Goal: Find specific page/section: Find specific page/section

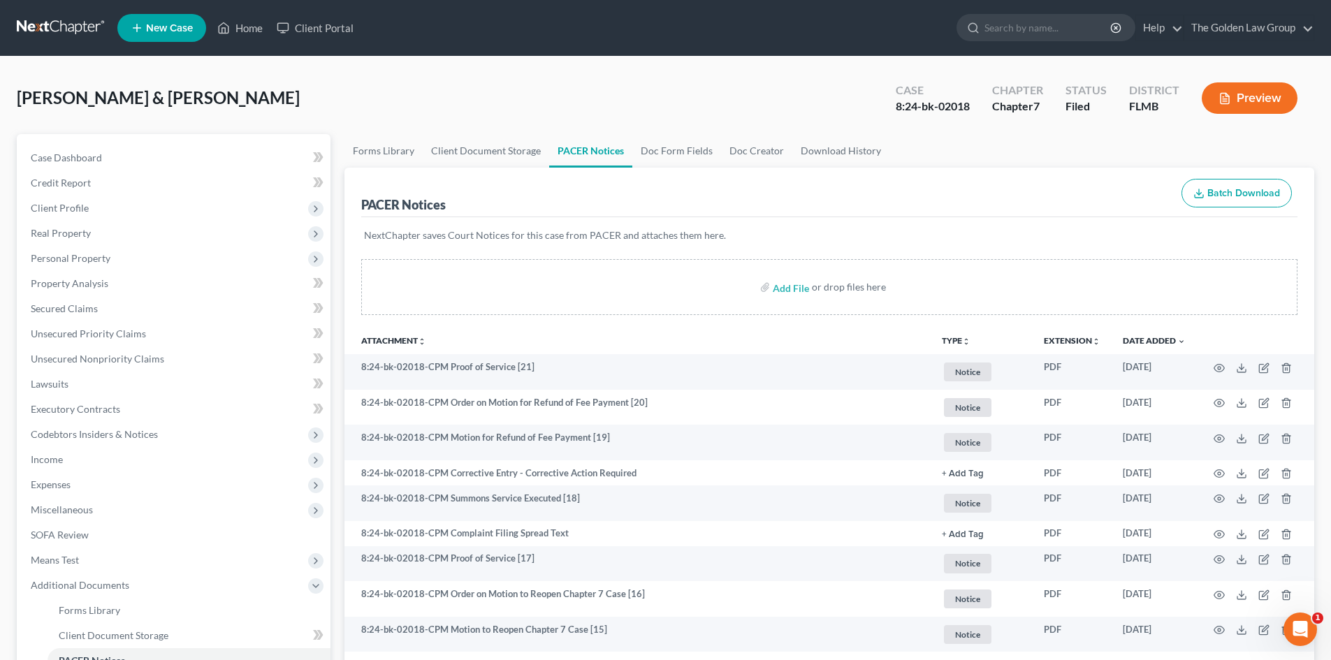
click at [45, 24] on link at bounding box center [61, 27] width 89 height 25
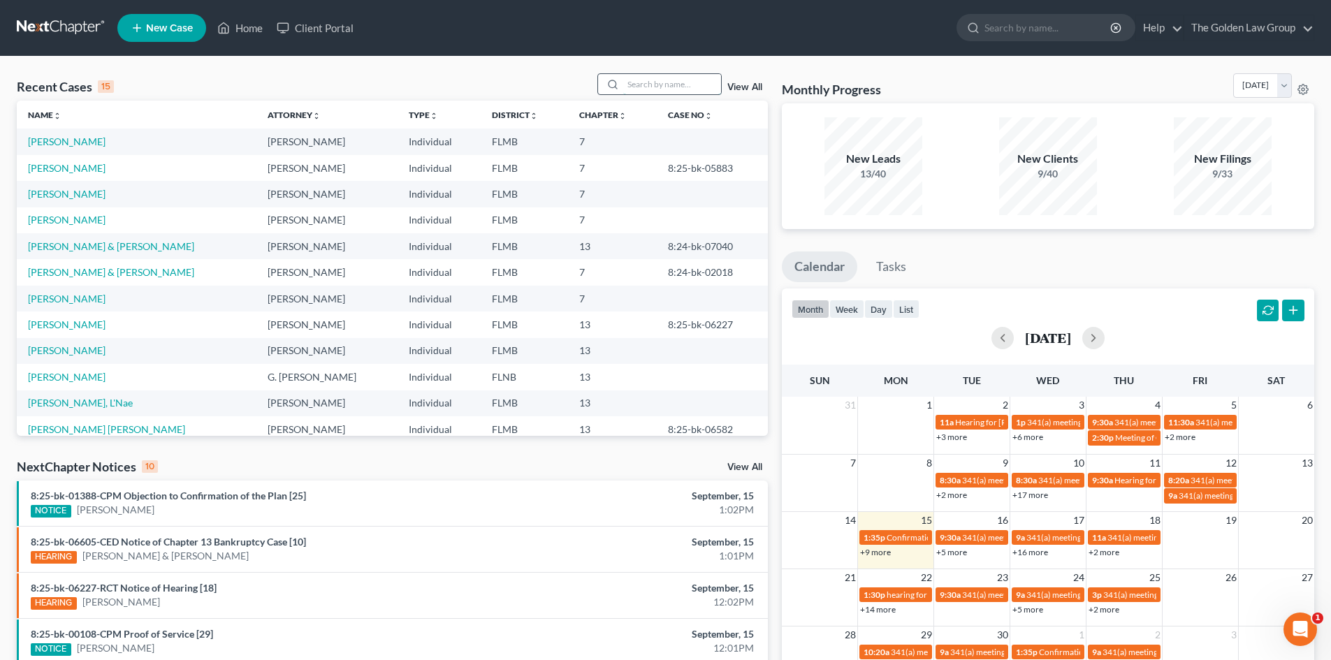
click at [628, 82] on input "search" at bounding box center [672, 84] width 98 height 20
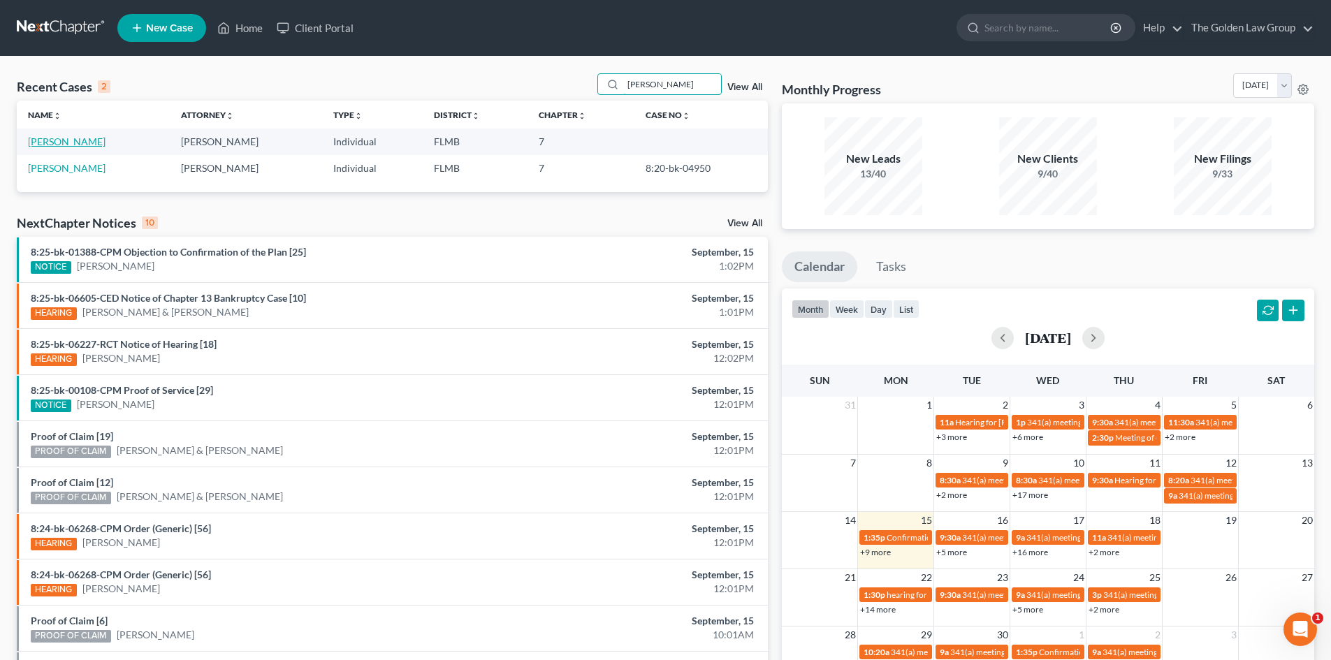
type input "[PERSON_NAME]"
click at [80, 146] on link "[PERSON_NAME]" at bounding box center [67, 142] width 78 height 12
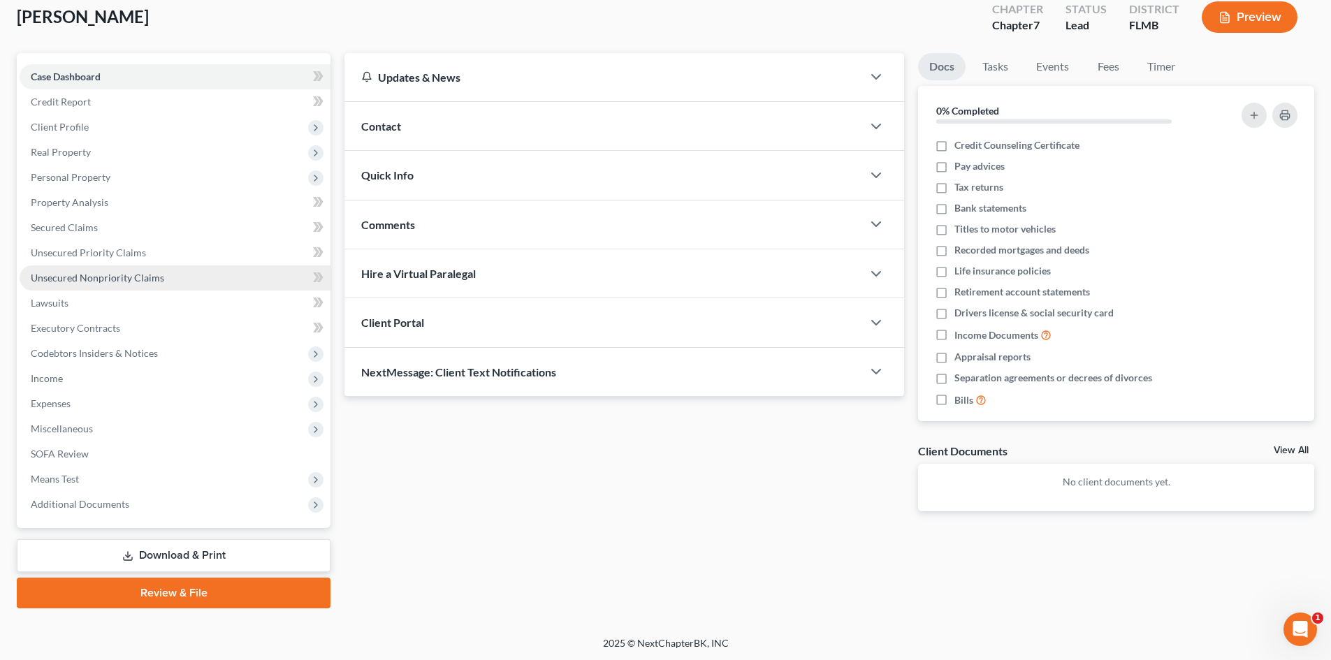
scroll to position [82, 0]
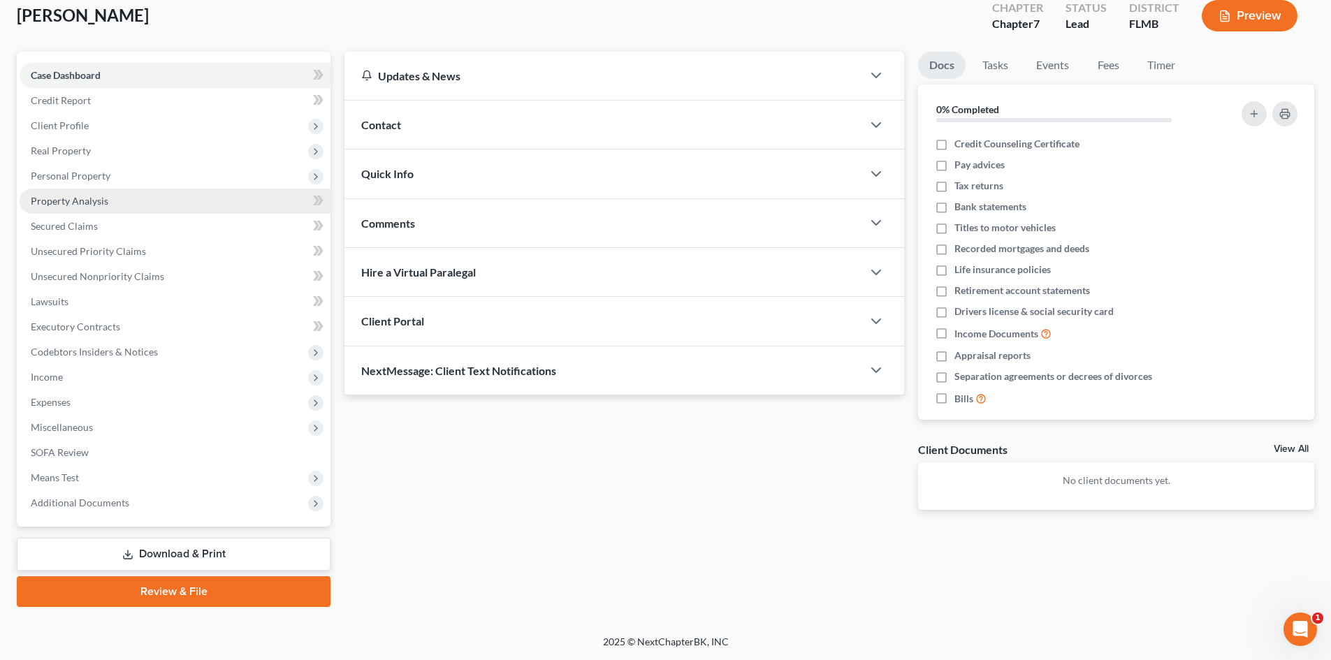
click at [103, 202] on span "Property Analysis" at bounding box center [70, 201] width 78 height 12
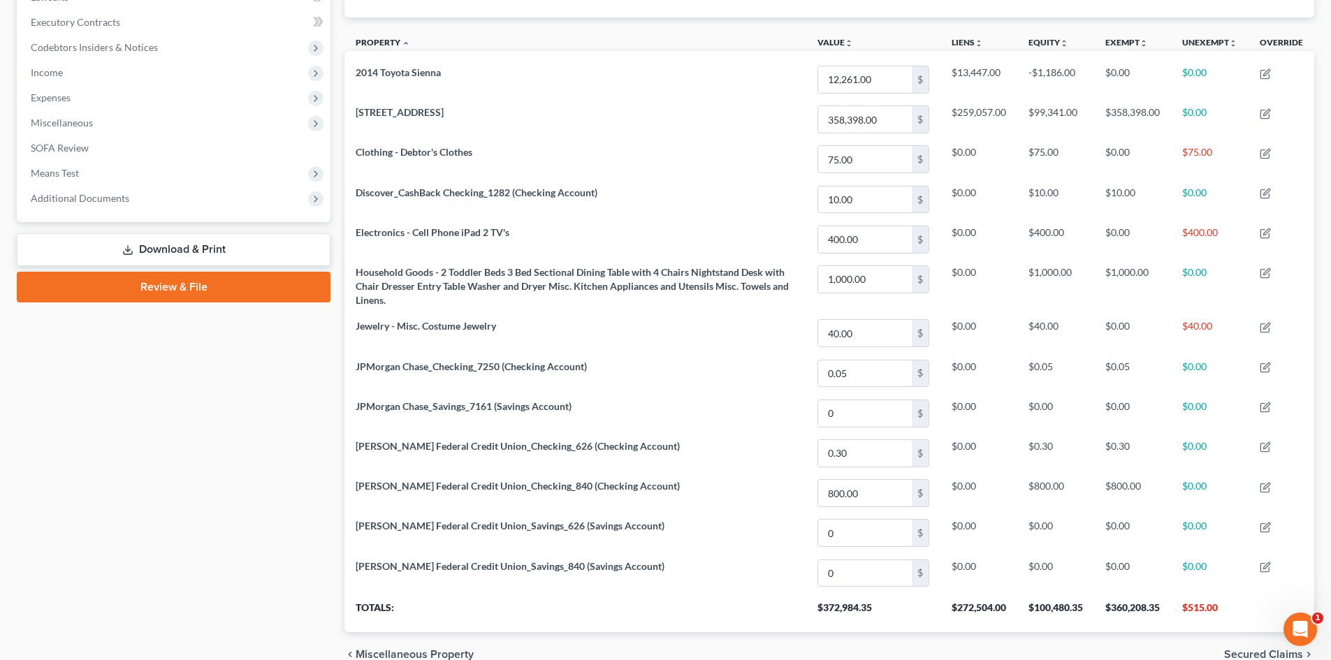
scroll to position [108, 0]
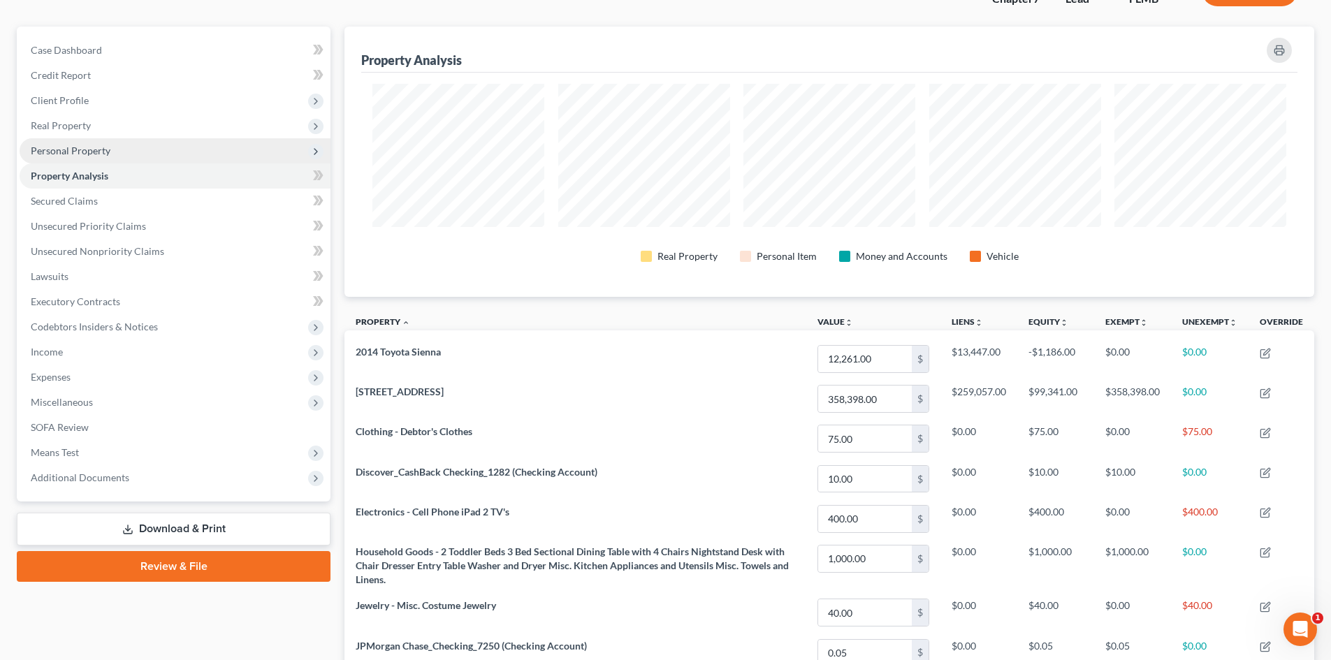
click at [113, 152] on span "Personal Property" at bounding box center [175, 150] width 311 height 25
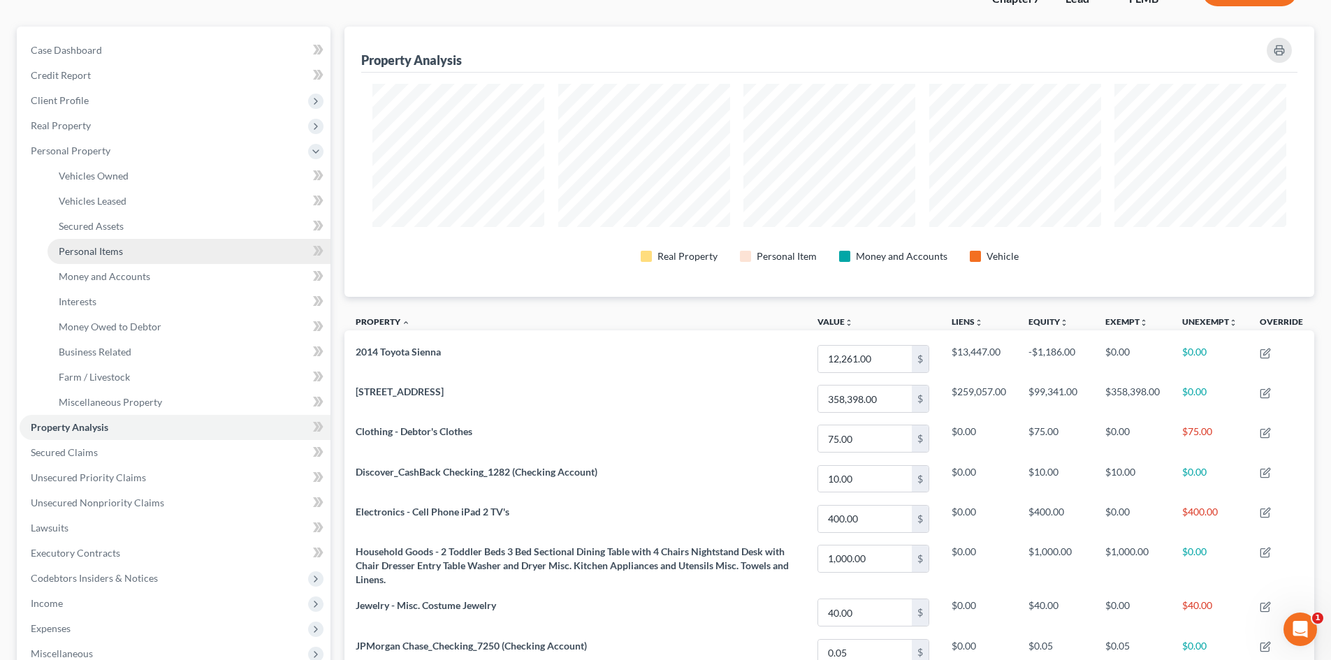
click at [131, 256] on link "Personal Items" at bounding box center [189, 251] width 283 height 25
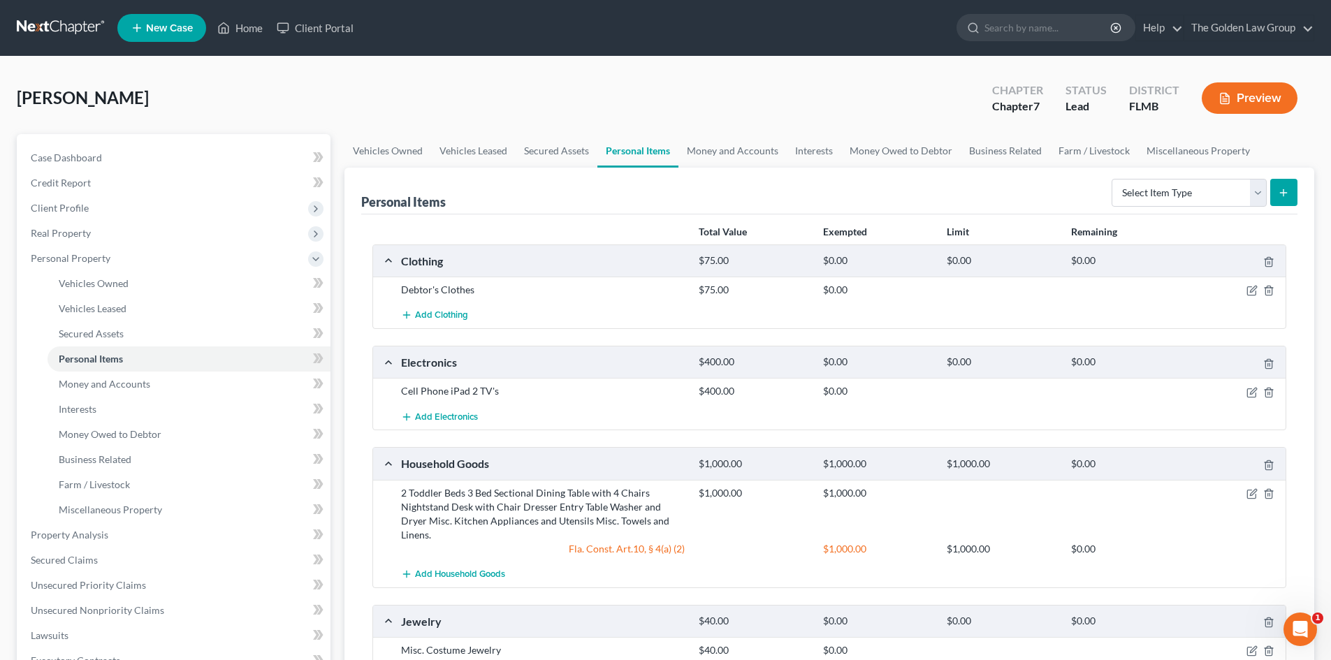
click at [81, 32] on link at bounding box center [61, 27] width 89 height 25
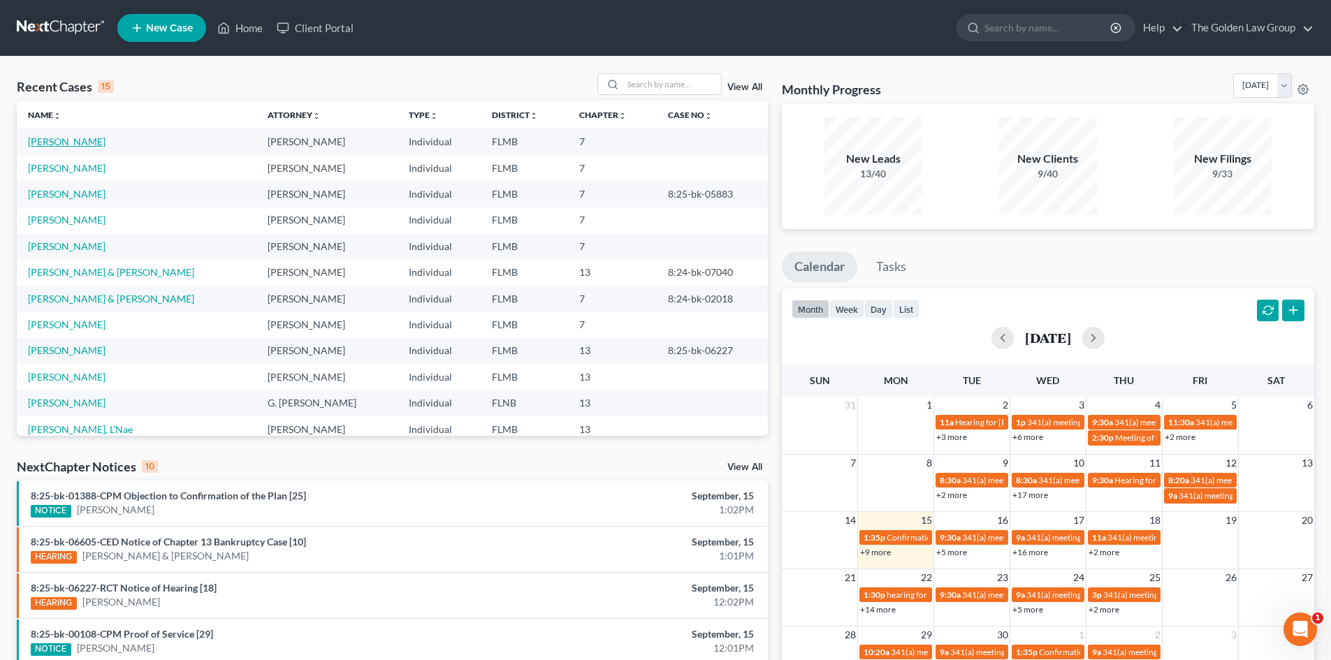
click at [80, 144] on link "[PERSON_NAME]" at bounding box center [67, 142] width 78 height 12
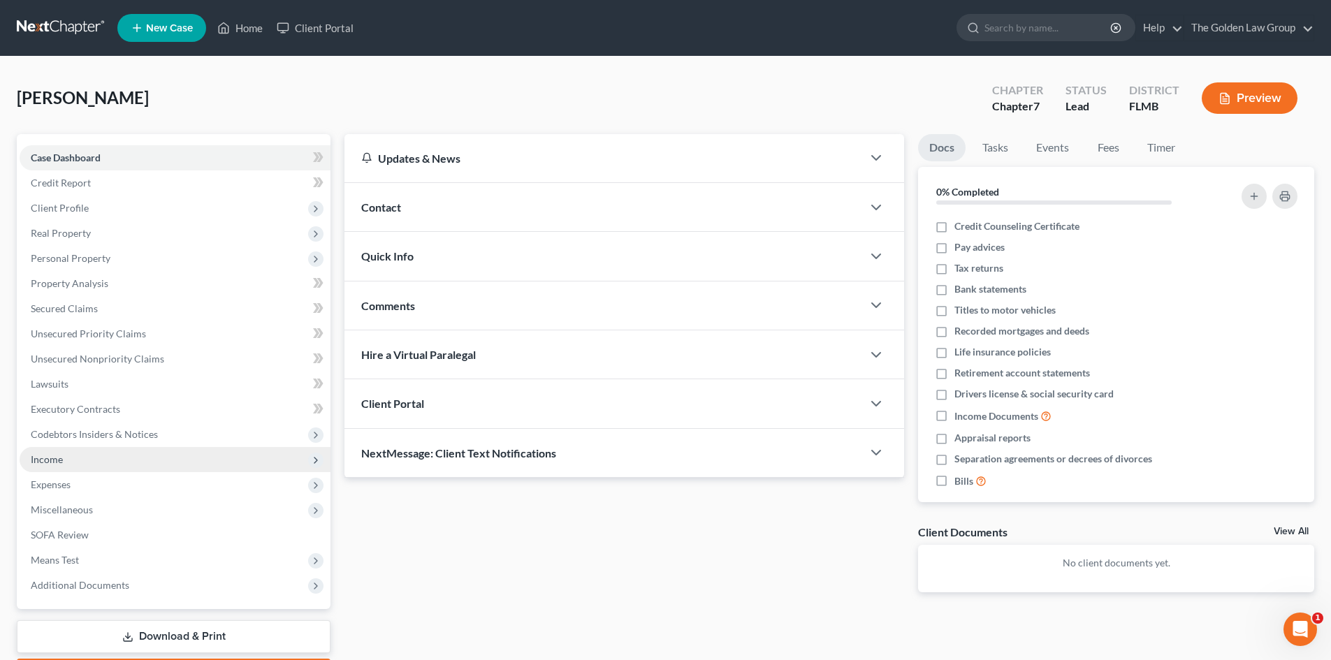
click at [101, 464] on span "Income" at bounding box center [175, 459] width 311 height 25
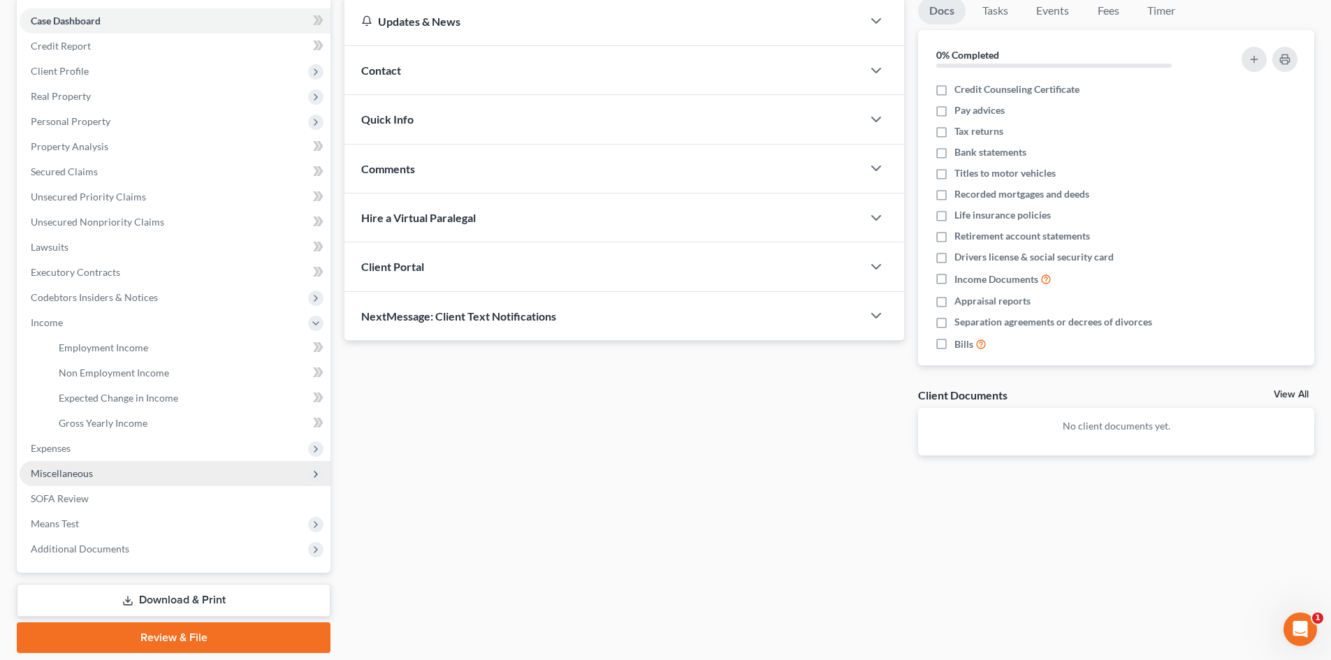
scroll to position [140, 0]
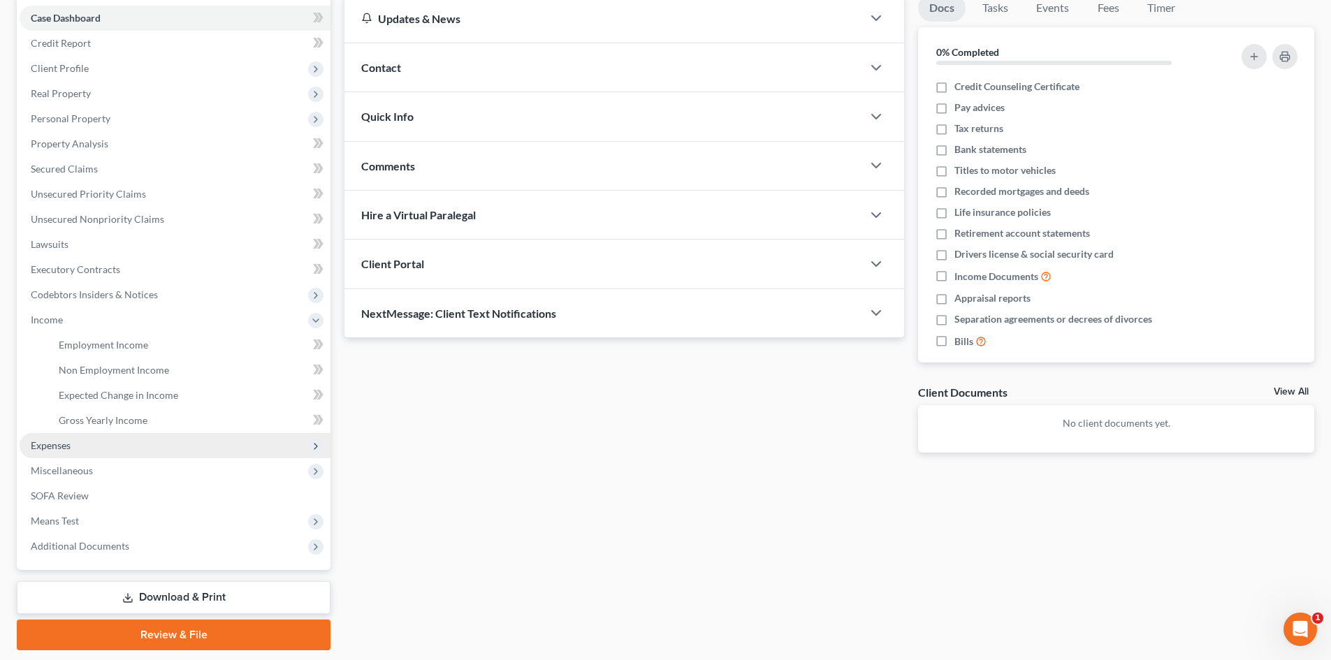
click at [80, 452] on span "Expenses" at bounding box center [175, 445] width 311 height 25
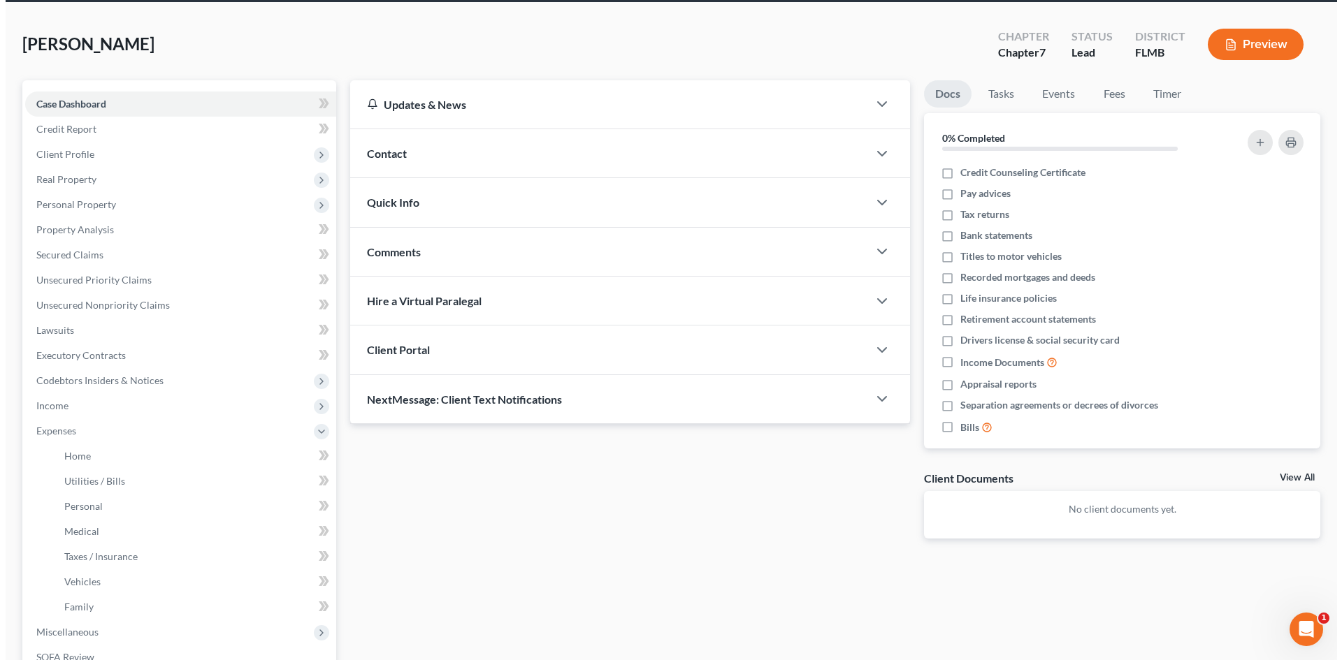
scroll to position [0, 0]
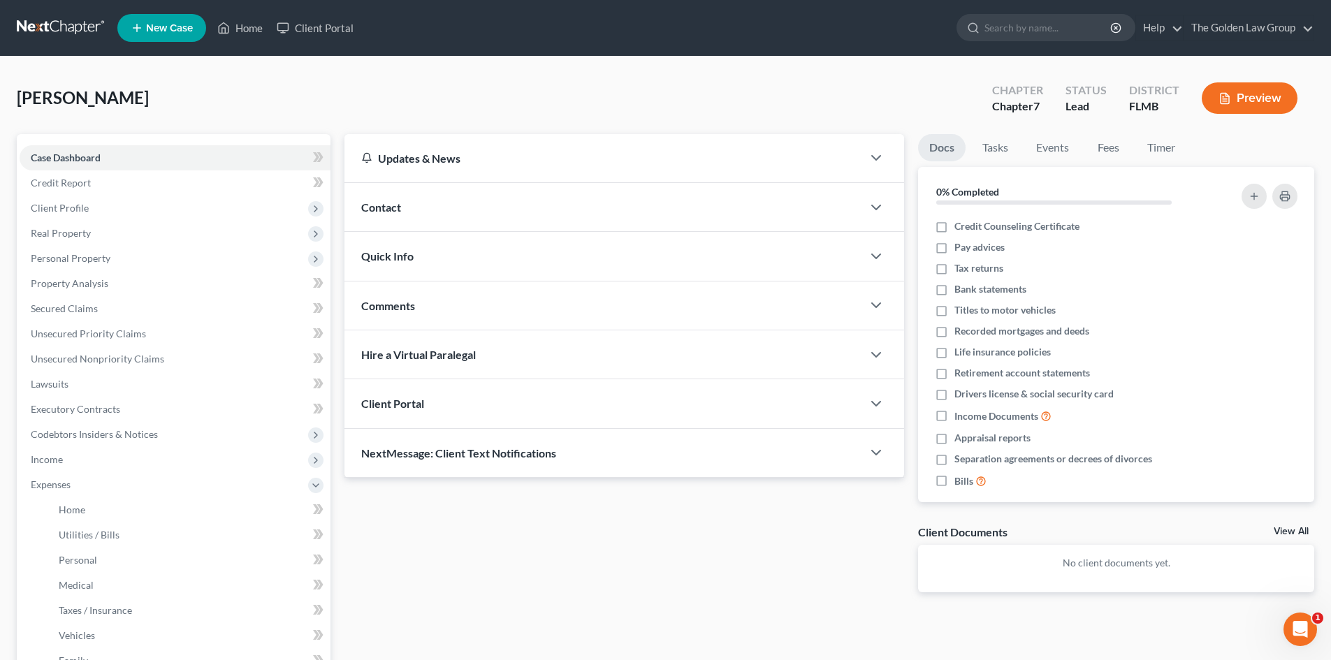
click at [1256, 103] on button "Preview" at bounding box center [1250, 97] width 96 height 31
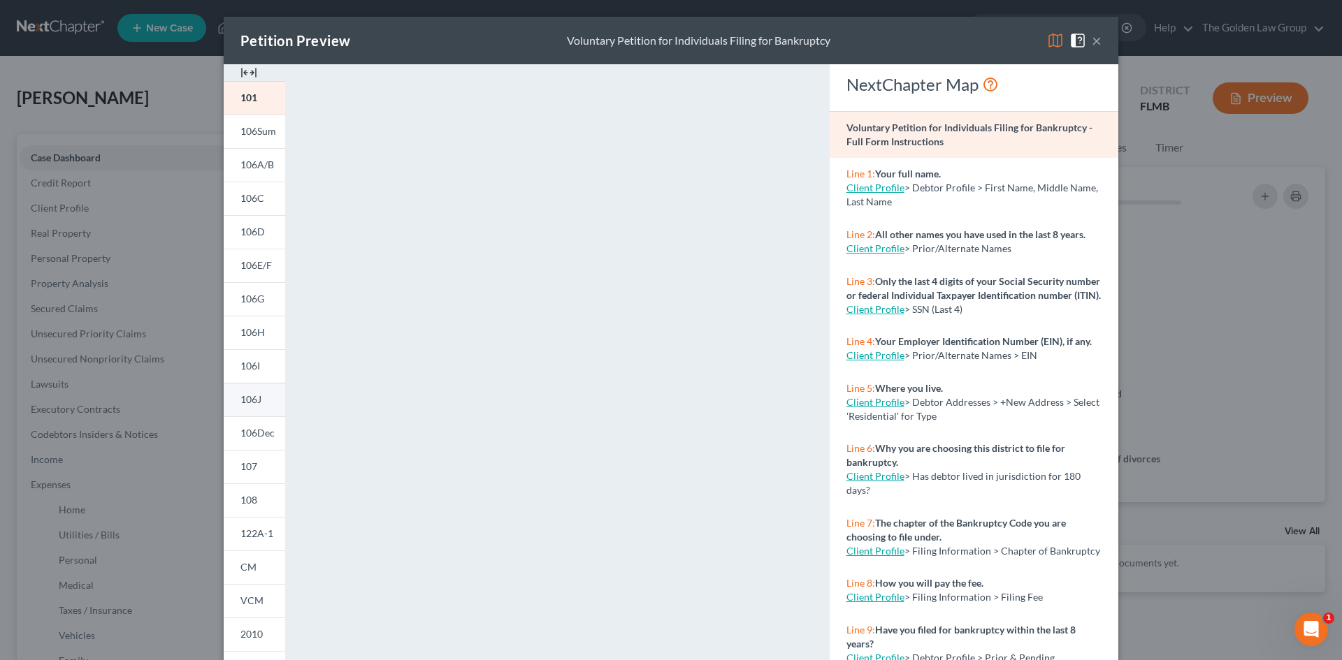
click at [250, 396] on span "106J" at bounding box center [250, 399] width 21 height 12
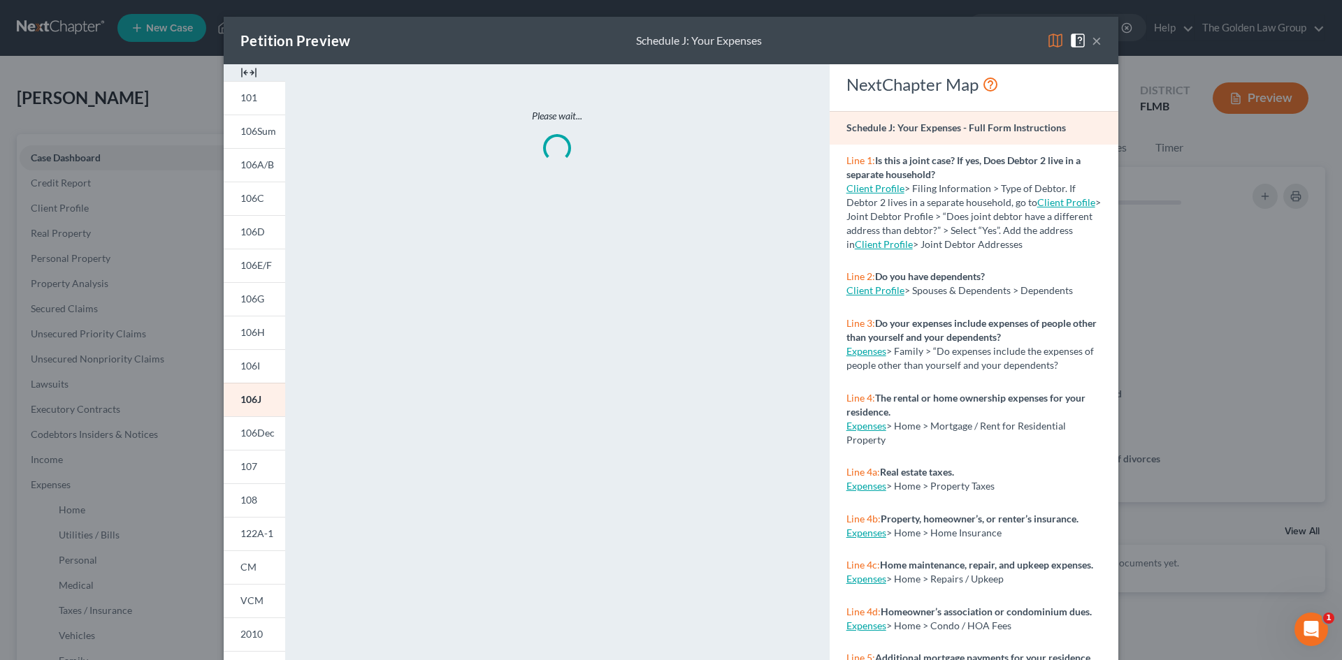
click at [1060, 40] on span at bounding box center [1058, 40] width 22 height 12
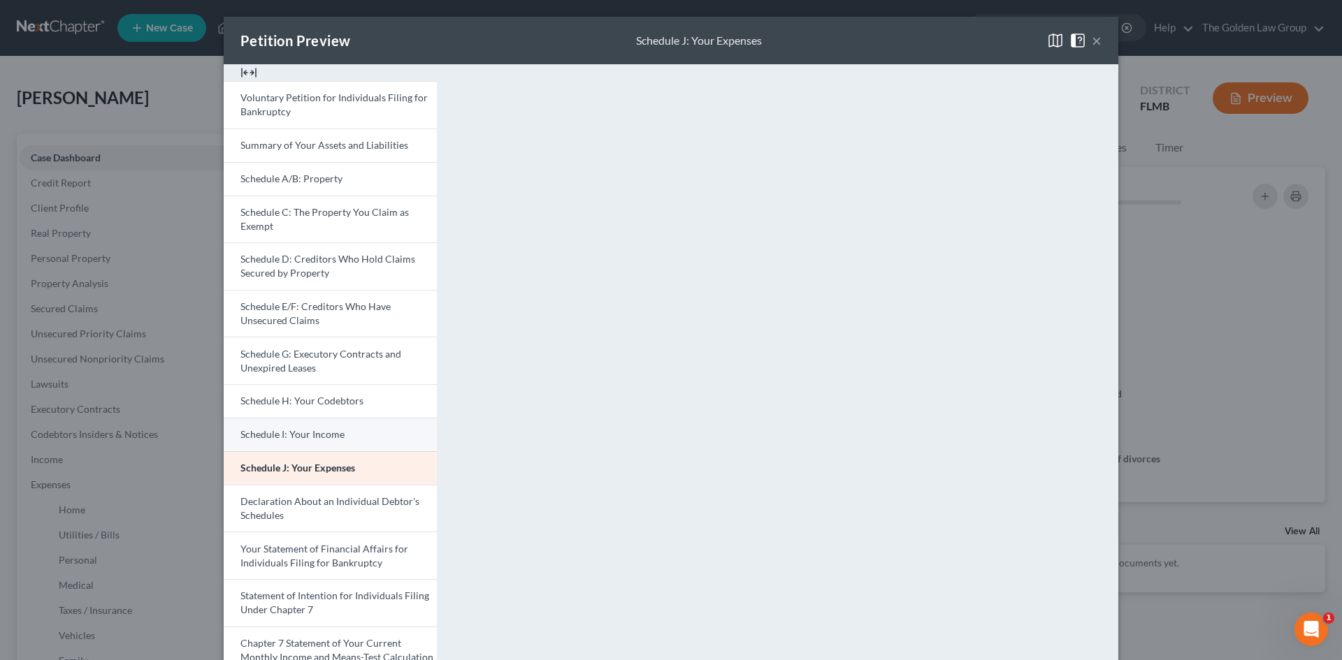
click at [314, 437] on span "Schedule I: Your Income" at bounding box center [292, 434] width 104 height 12
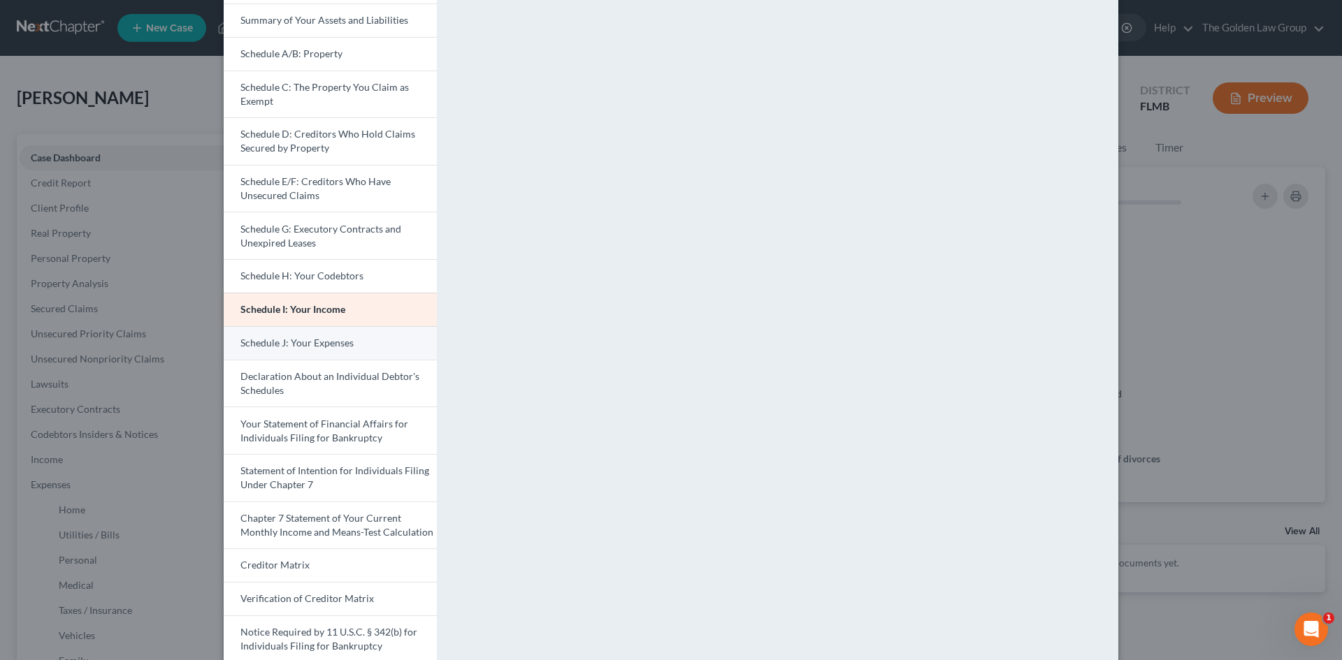
scroll to position [140, 0]
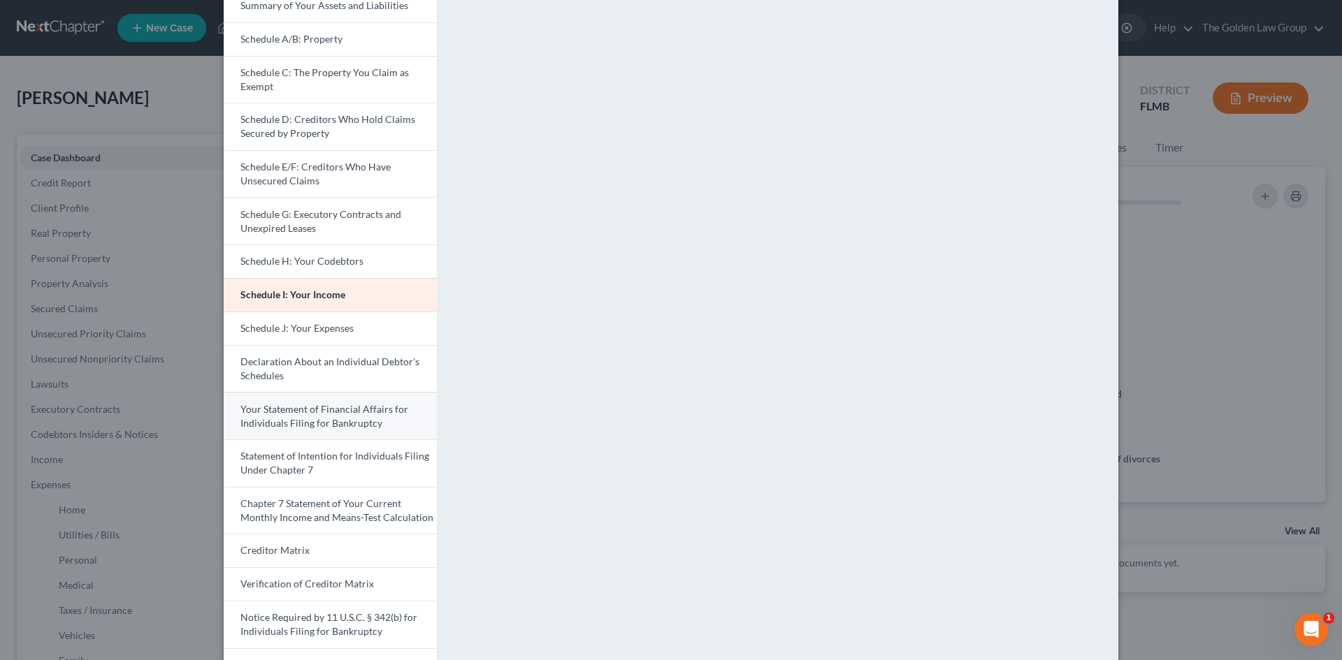
click at [372, 416] on link "Your Statement of Financial Affairs for Individuals Filing for Bankruptcy" at bounding box center [330, 416] width 213 height 48
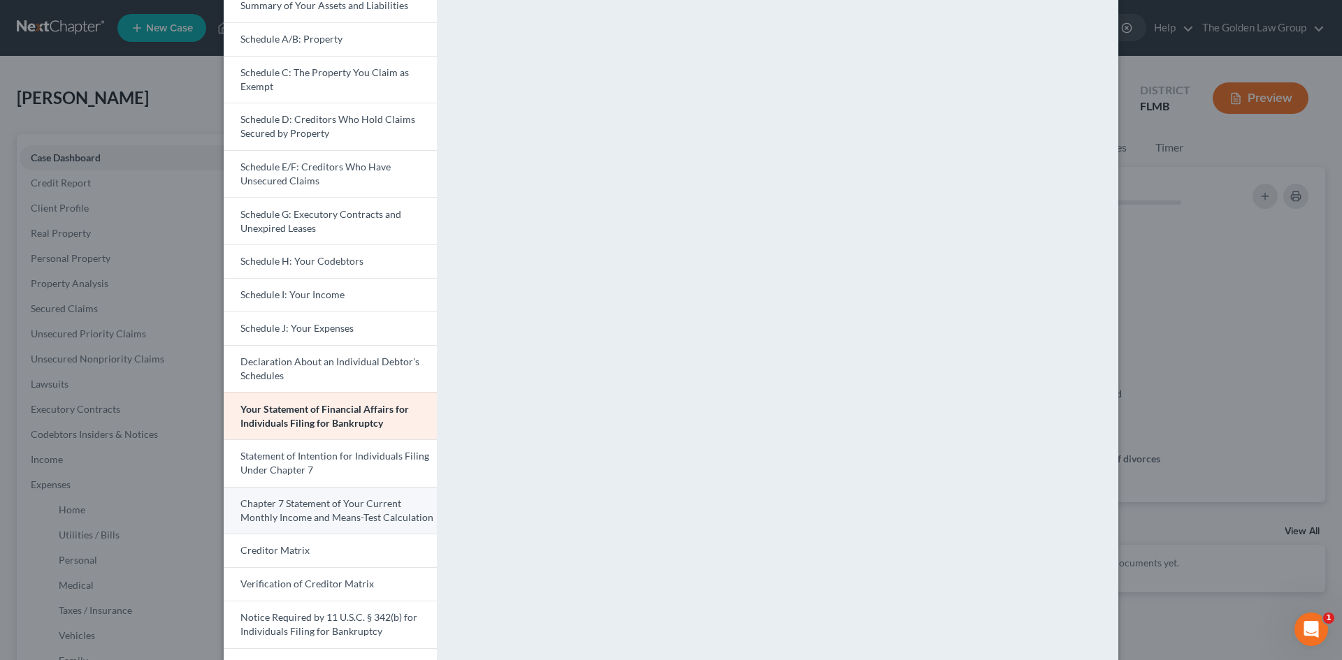
click at [368, 518] on span "Chapter 7 Statement of Your Current Monthly Income and Means-Test Calculation" at bounding box center [336, 511] width 193 height 26
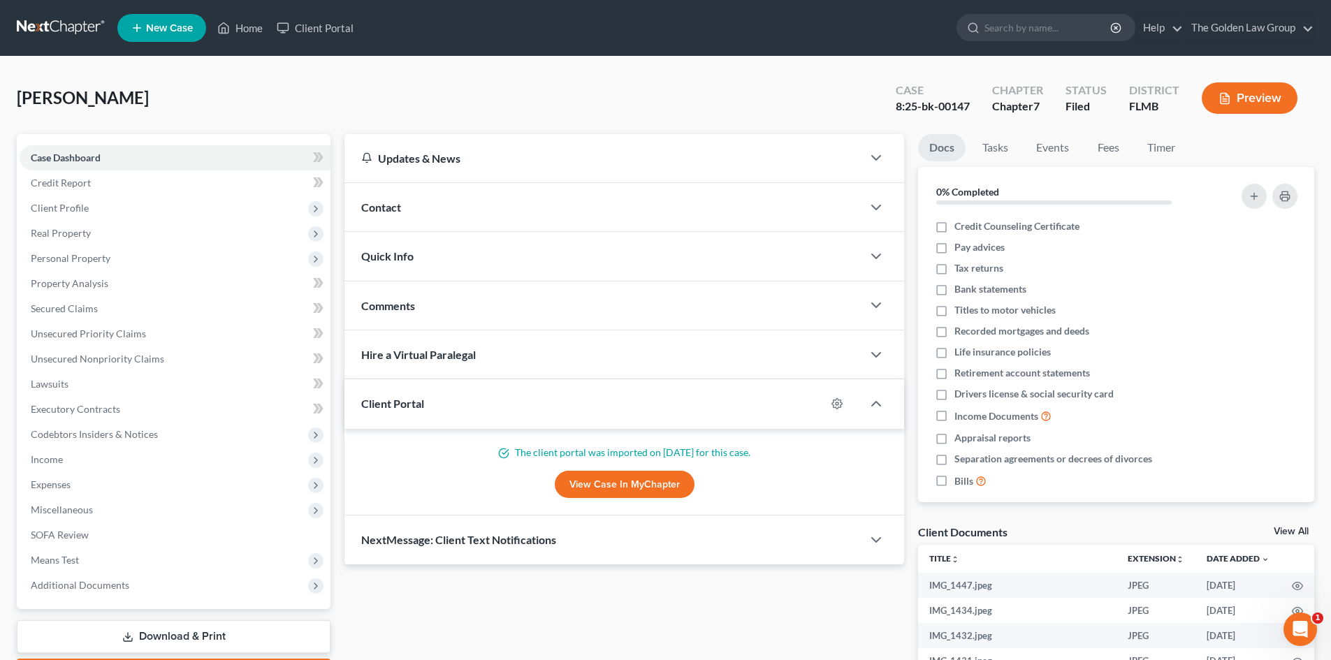
click at [45, 29] on link at bounding box center [61, 27] width 89 height 25
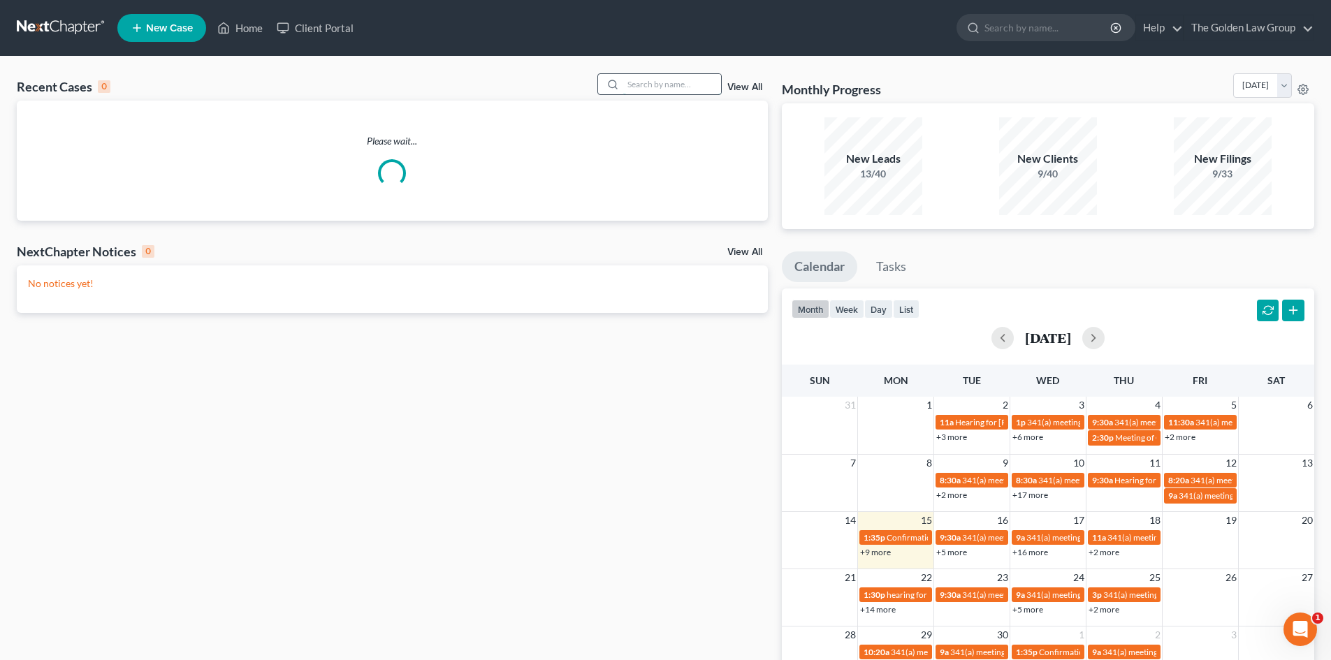
click at [639, 84] on input "search" at bounding box center [672, 84] width 98 height 20
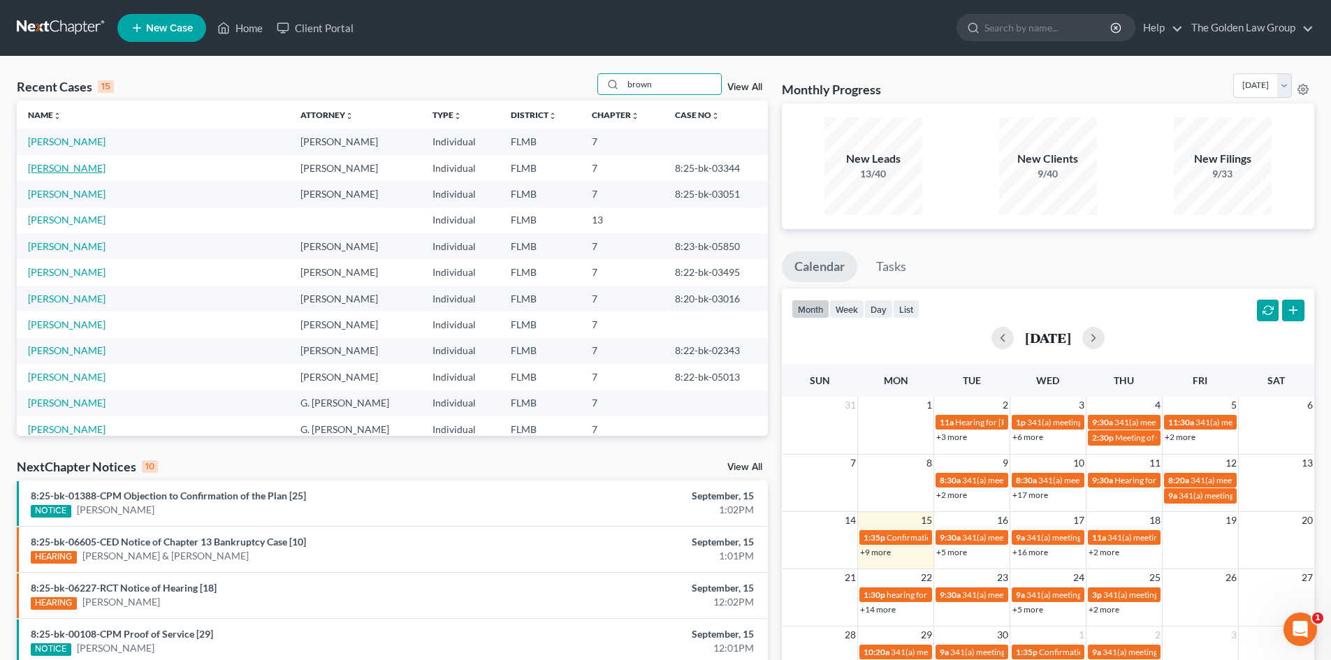
type input "brown"
click at [64, 170] on link "Brown, Norman" at bounding box center [67, 168] width 78 height 12
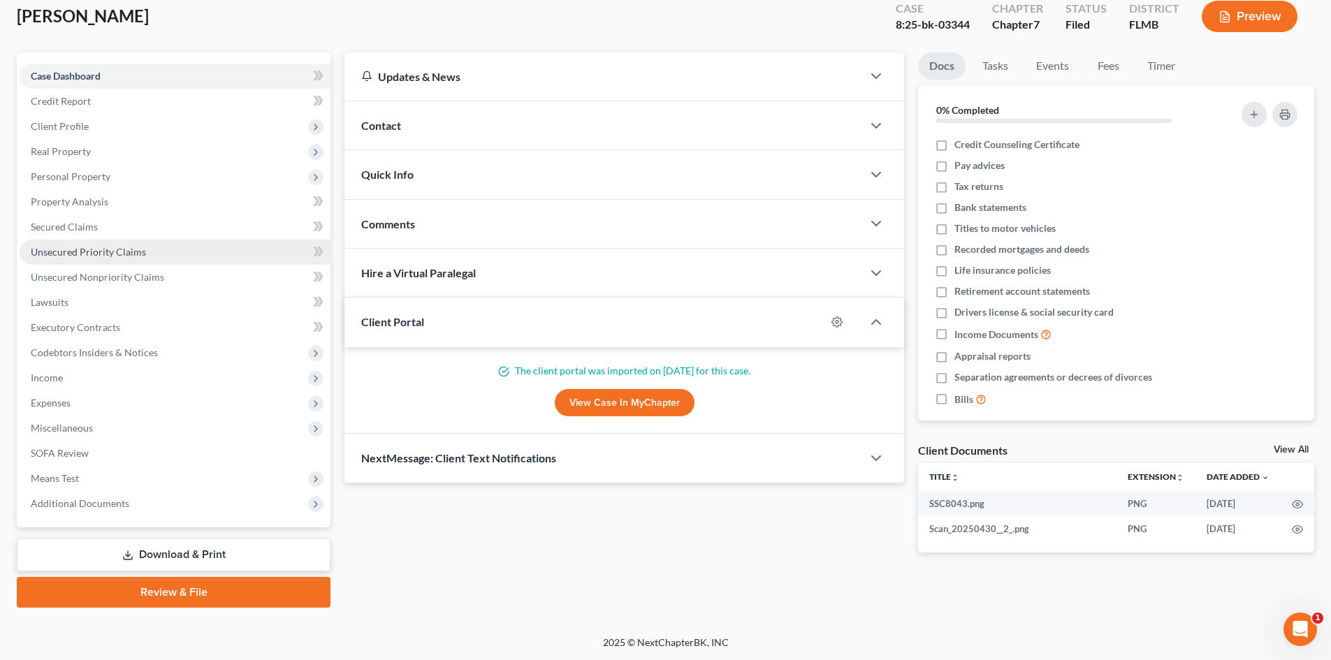
scroll to position [82, 0]
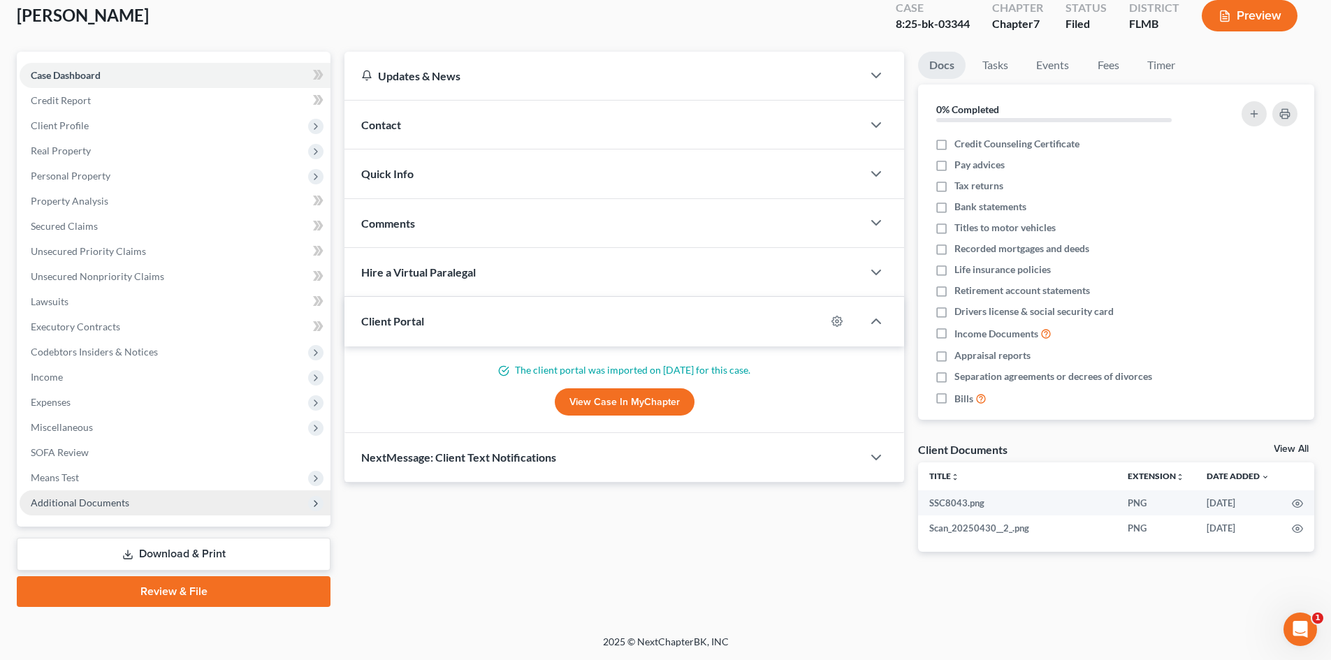
click at [92, 502] on span "Additional Documents" at bounding box center [80, 503] width 99 height 12
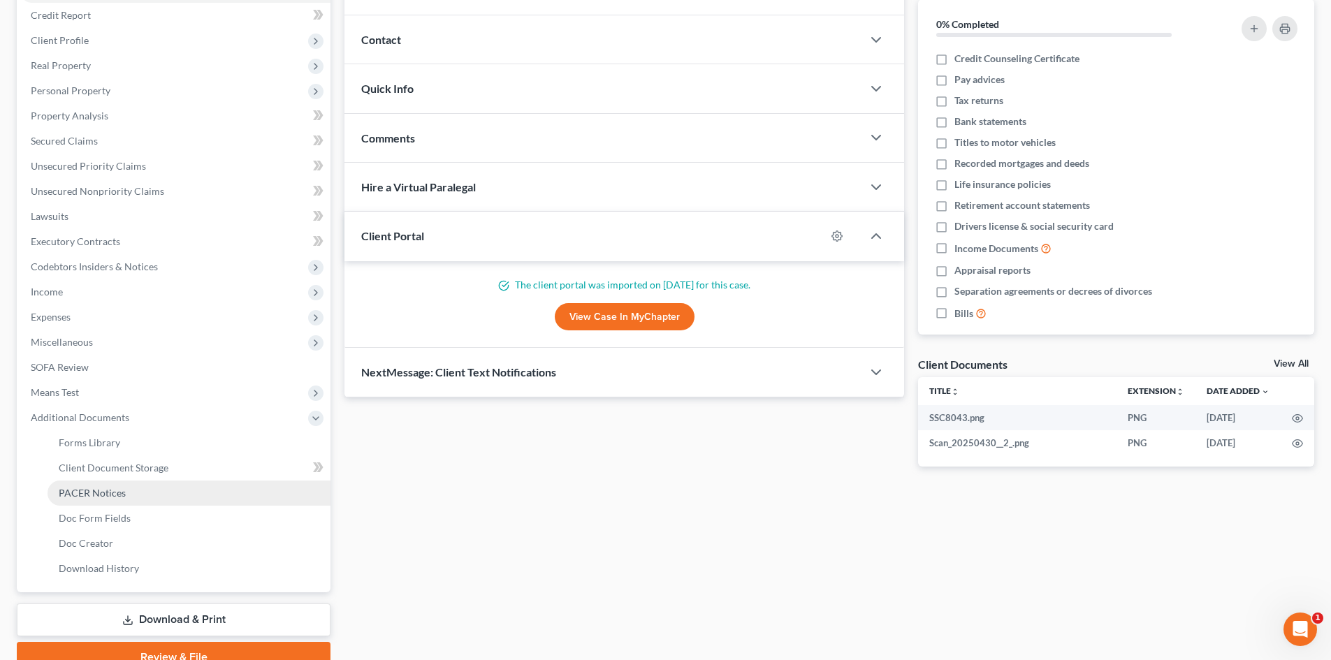
scroll to position [233, 0]
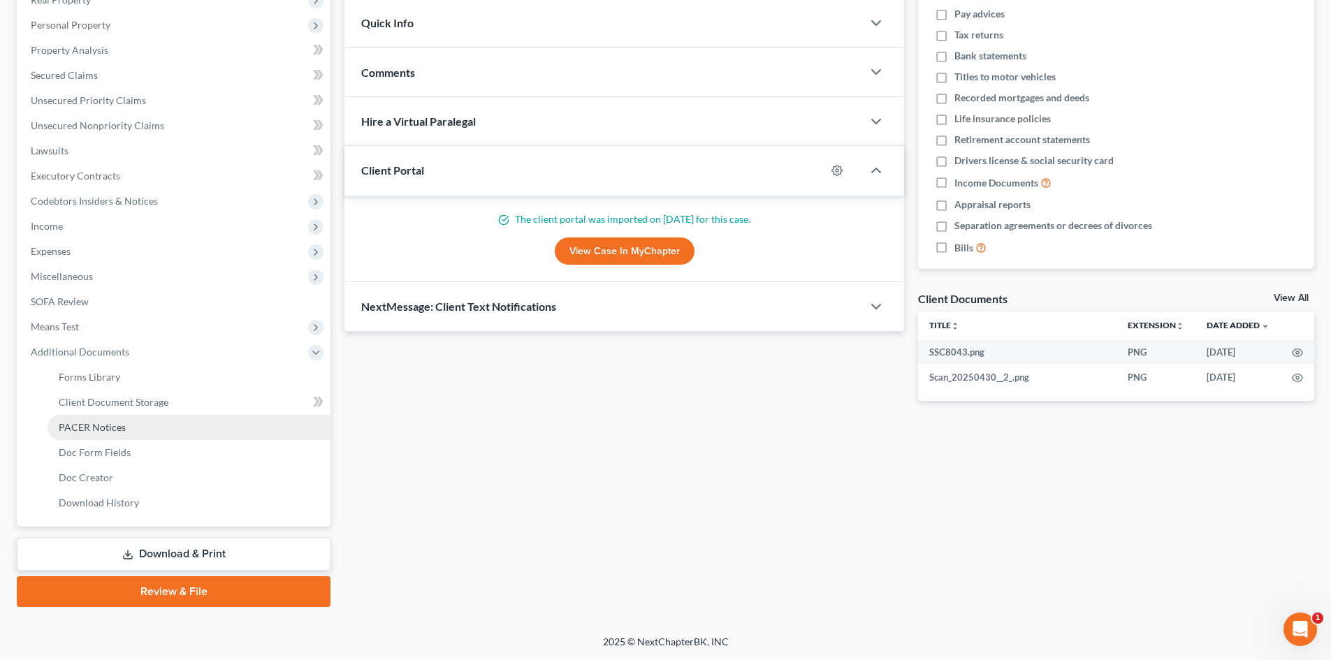
click at [96, 436] on link "PACER Notices" at bounding box center [189, 427] width 283 height 25
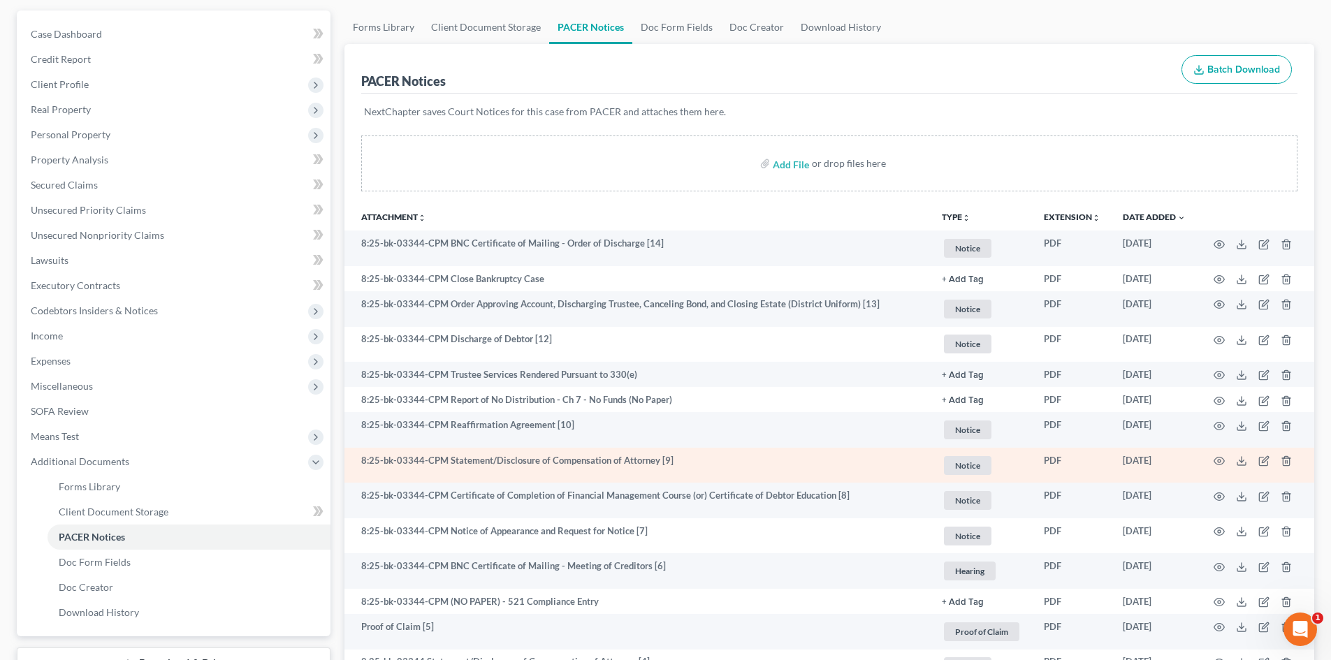
scroll to position [140, 0]
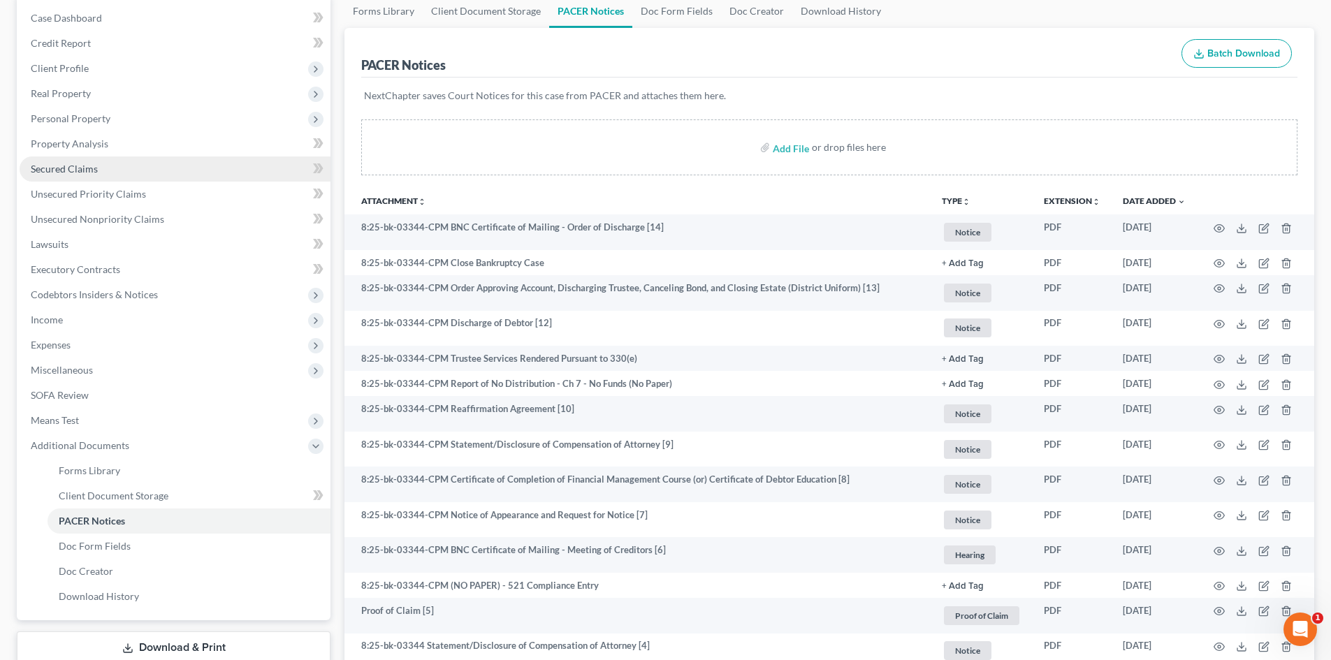
click at [80, 167] on span "Secured Claims" at bounding box center [64, 169] width 67 height 12
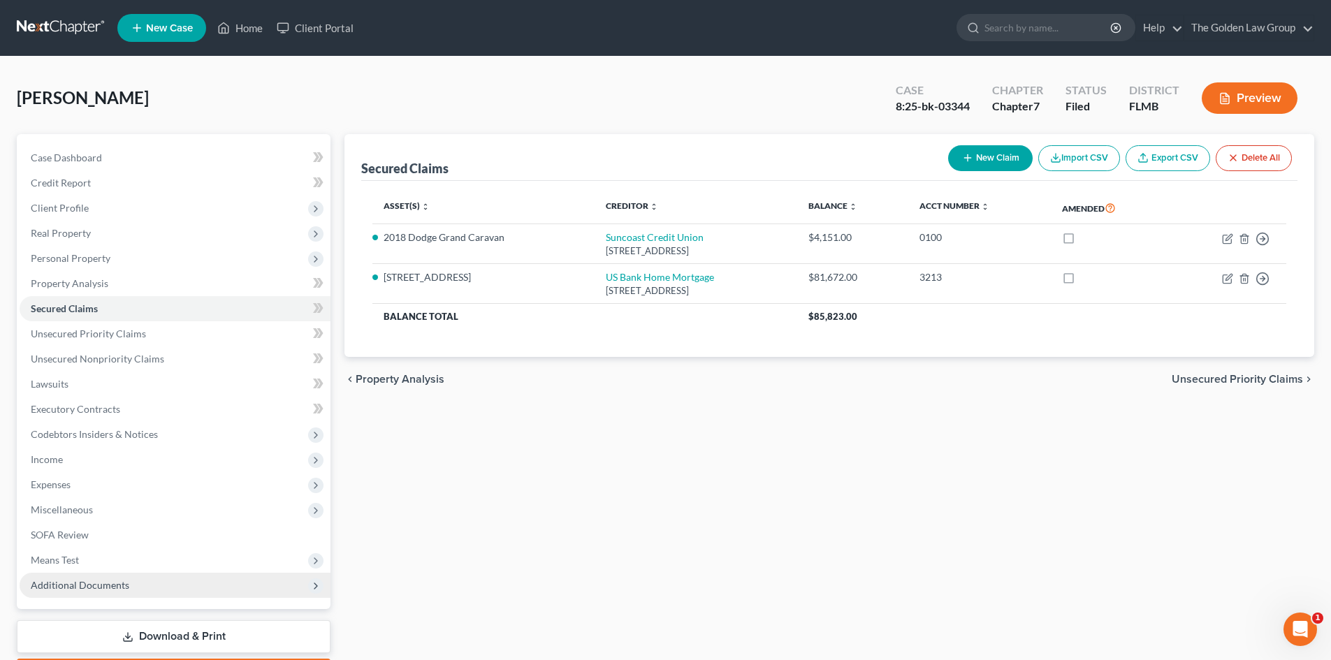
click at [62, 586] on span "Additional Documents" at bounding box center [80, 585] width 99 height 12
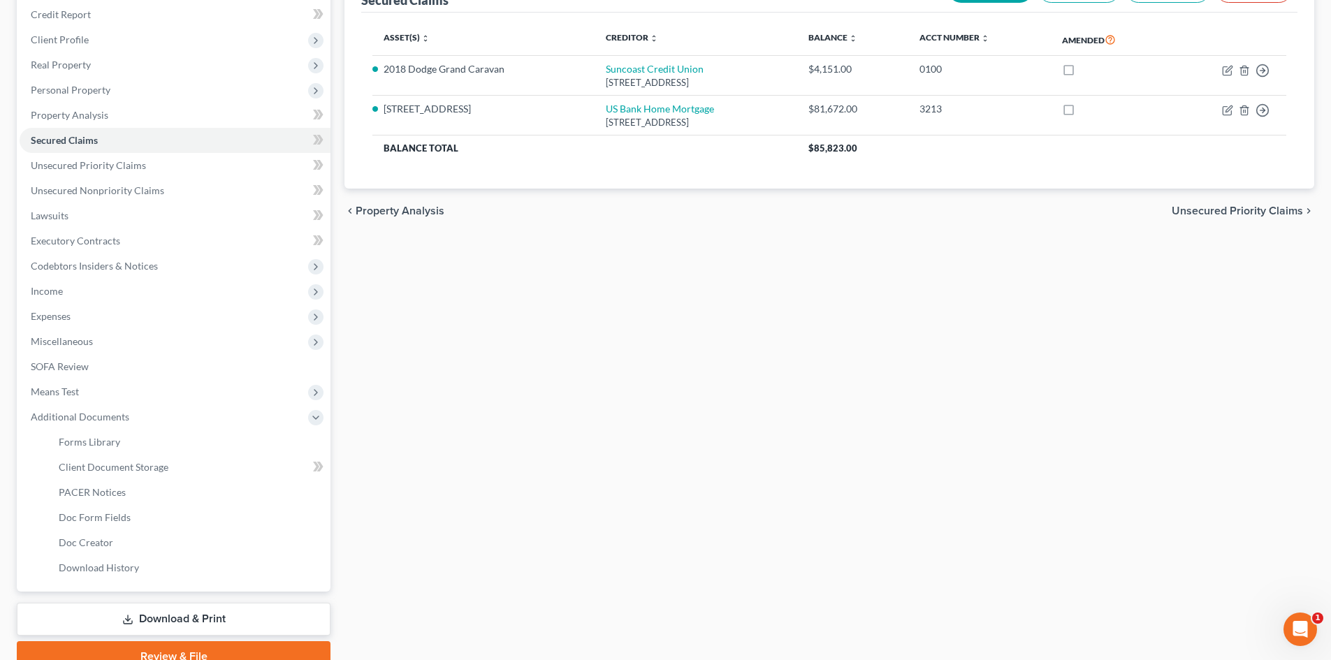
scroll to position [210, 0]
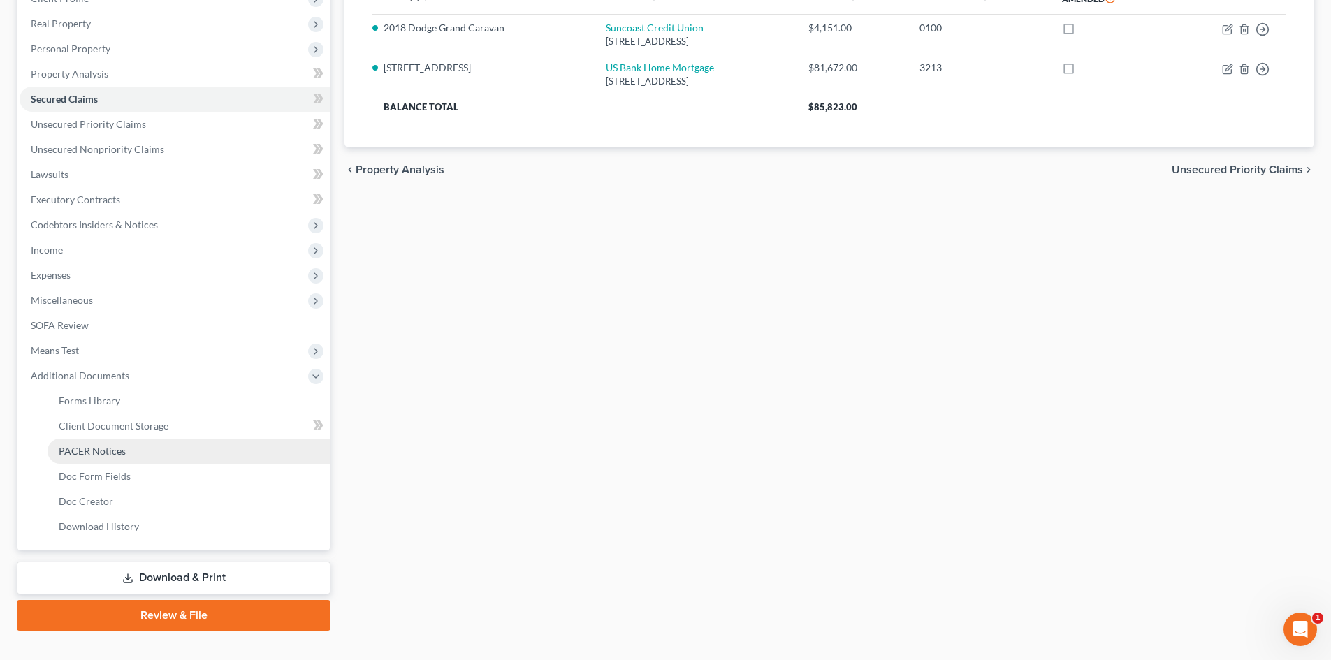
click at [126, 450] on link "PACER Notices" at bounding box center [189, 451] width 283 height 25
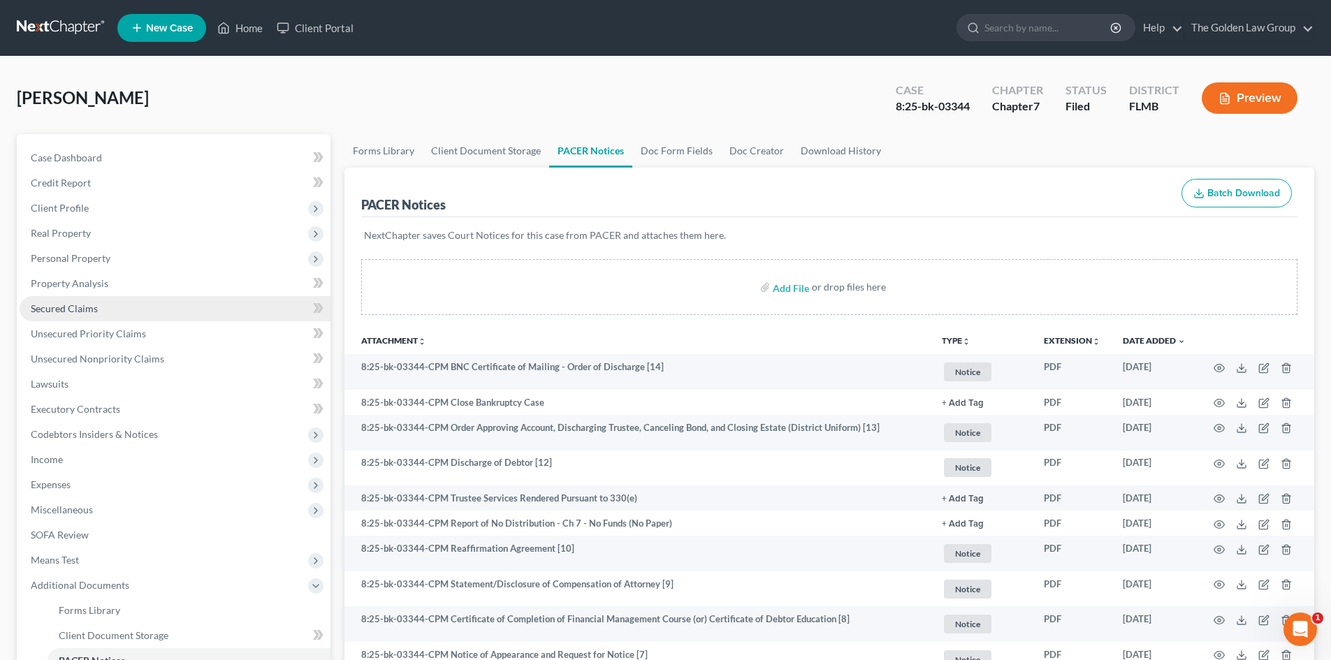
click at [119, 310] on link "Secured Claims" at bounding box center [175, 308] width 311 height 25
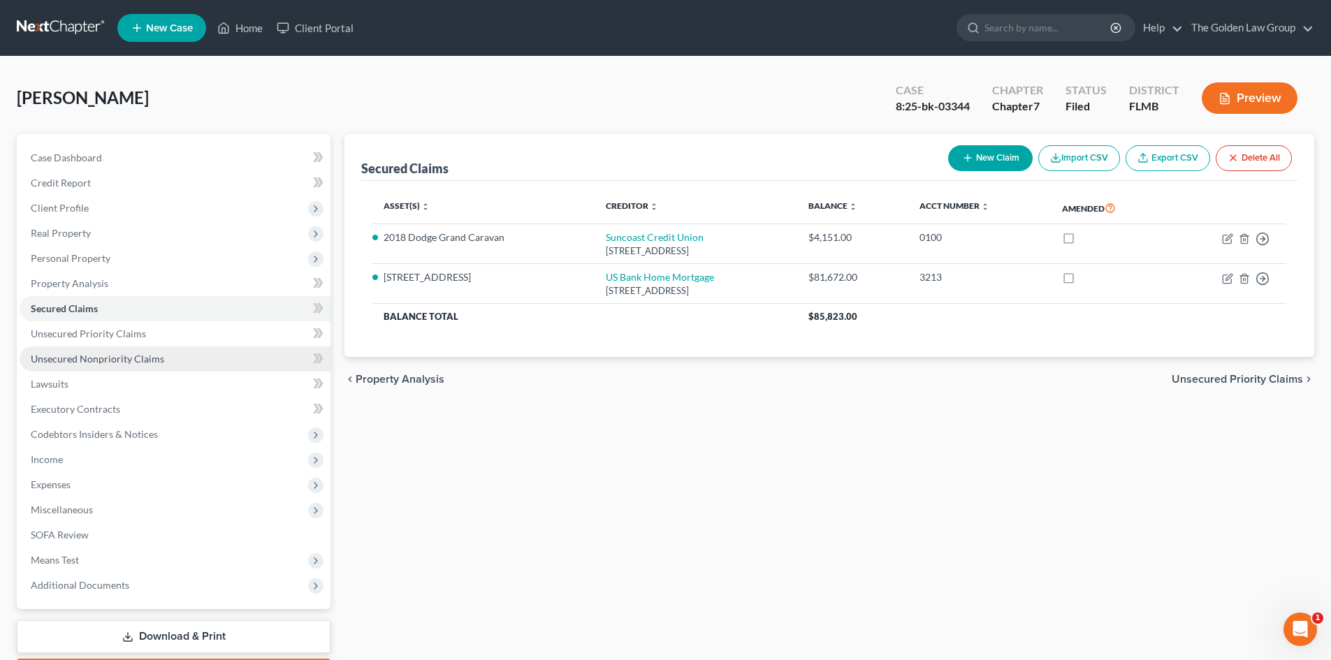
click at [143, 353] on span "Unsecured Nonpriority Claims" at bounding box center [97, 359] width 133 height 12
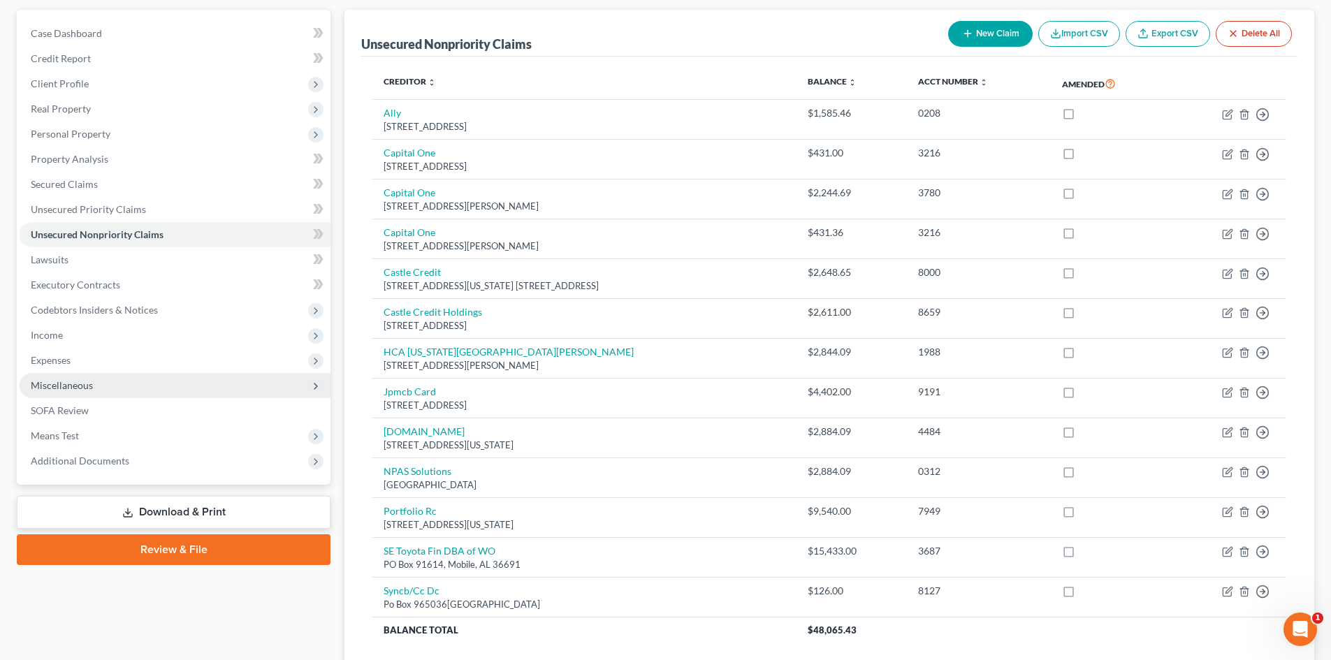
scroll to position [140, 0]
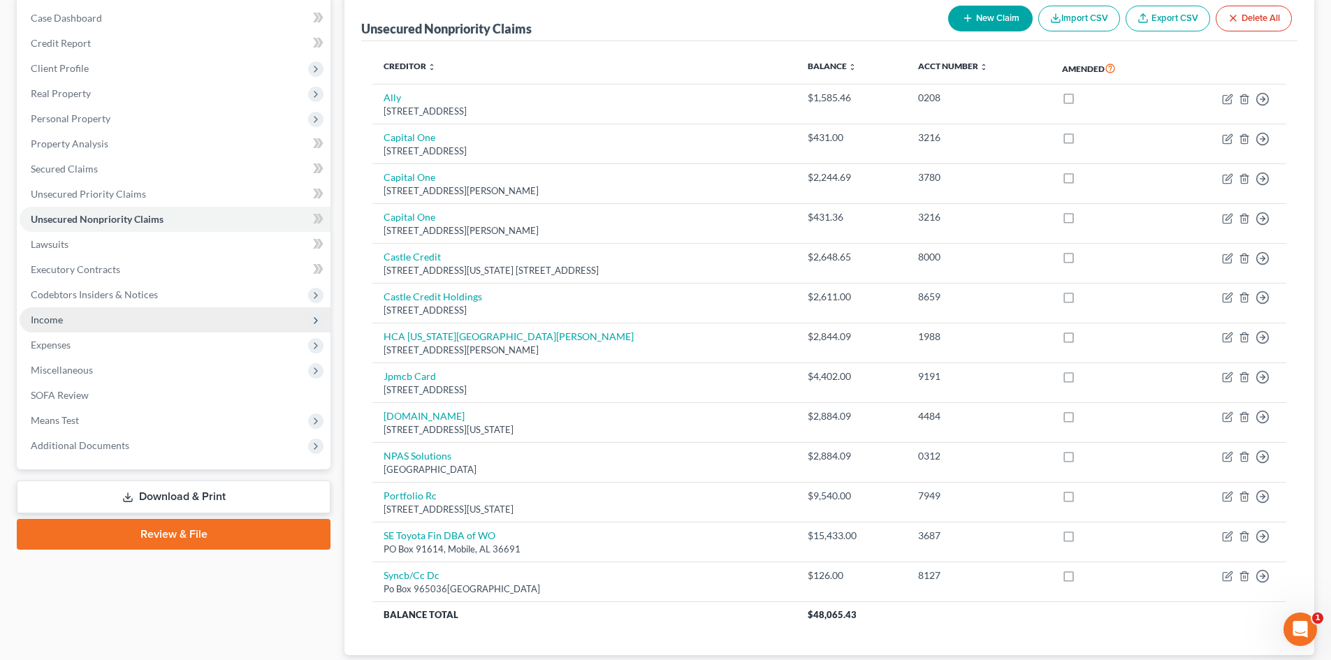
click at [80, 328] on span "Income" at bounding box center [175, 319] width 311 height 25
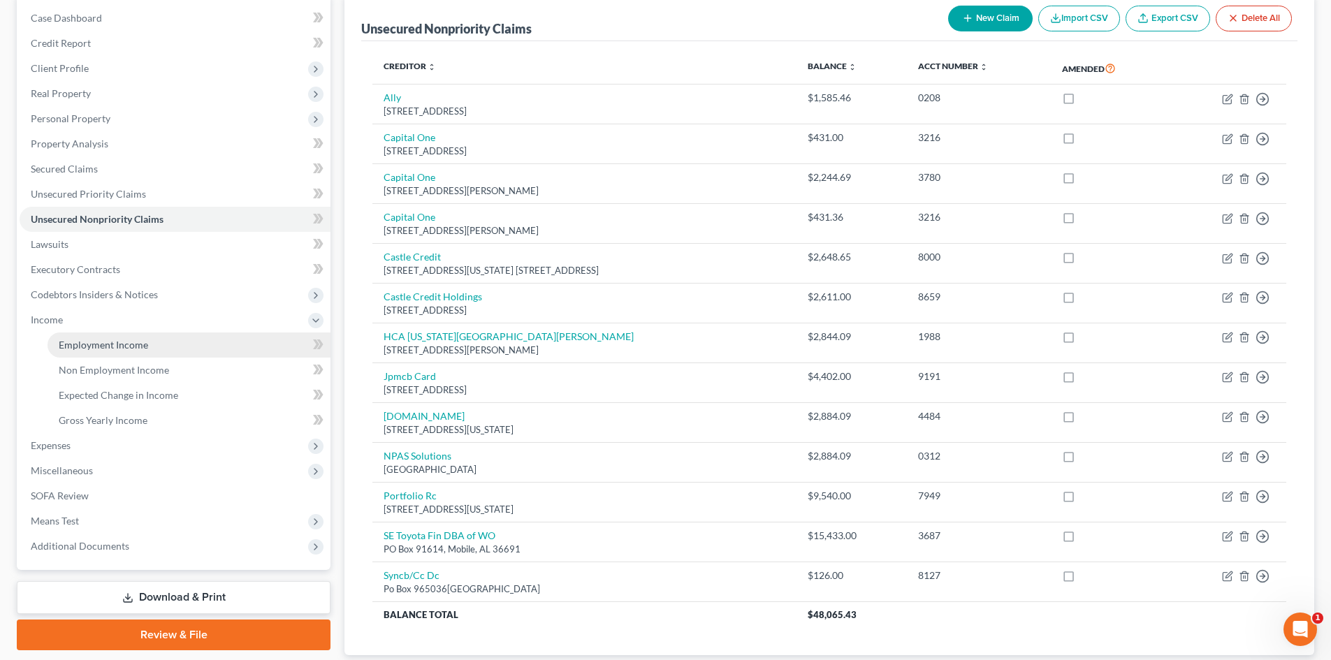
click at [98, 350] on span "Employment Income" at bounding box center [103, 345] width 89 height 12
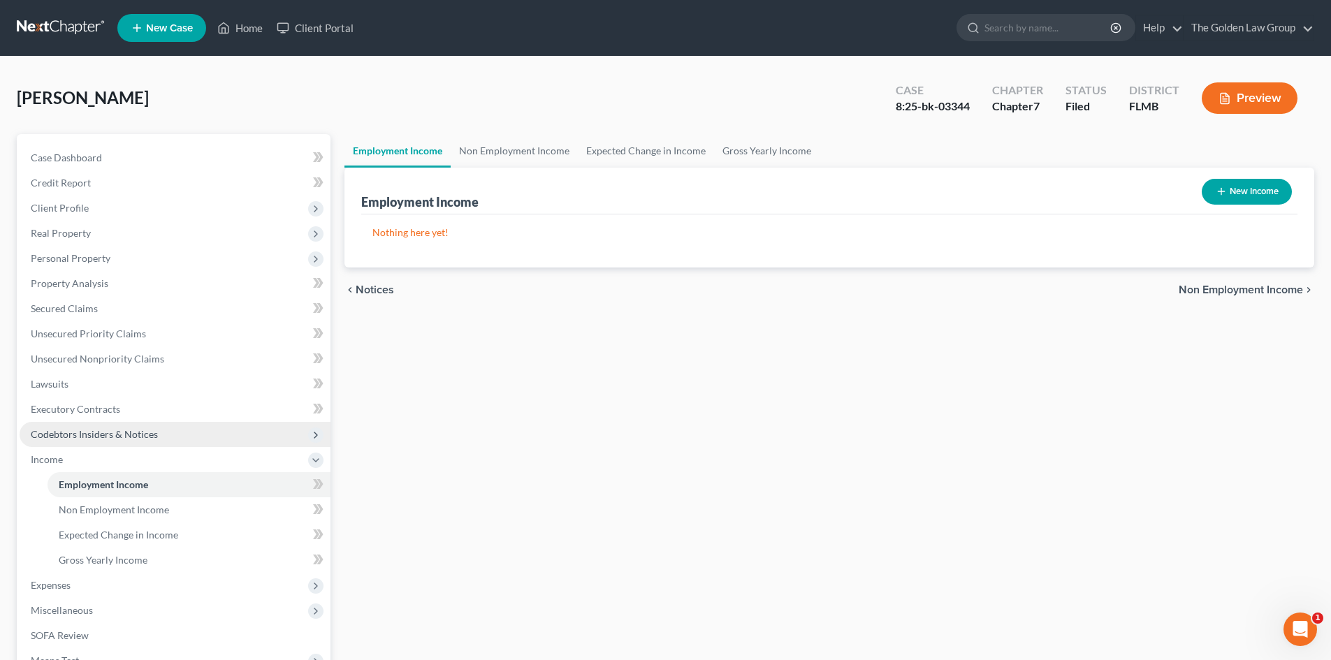
scroll to position [70, 0]
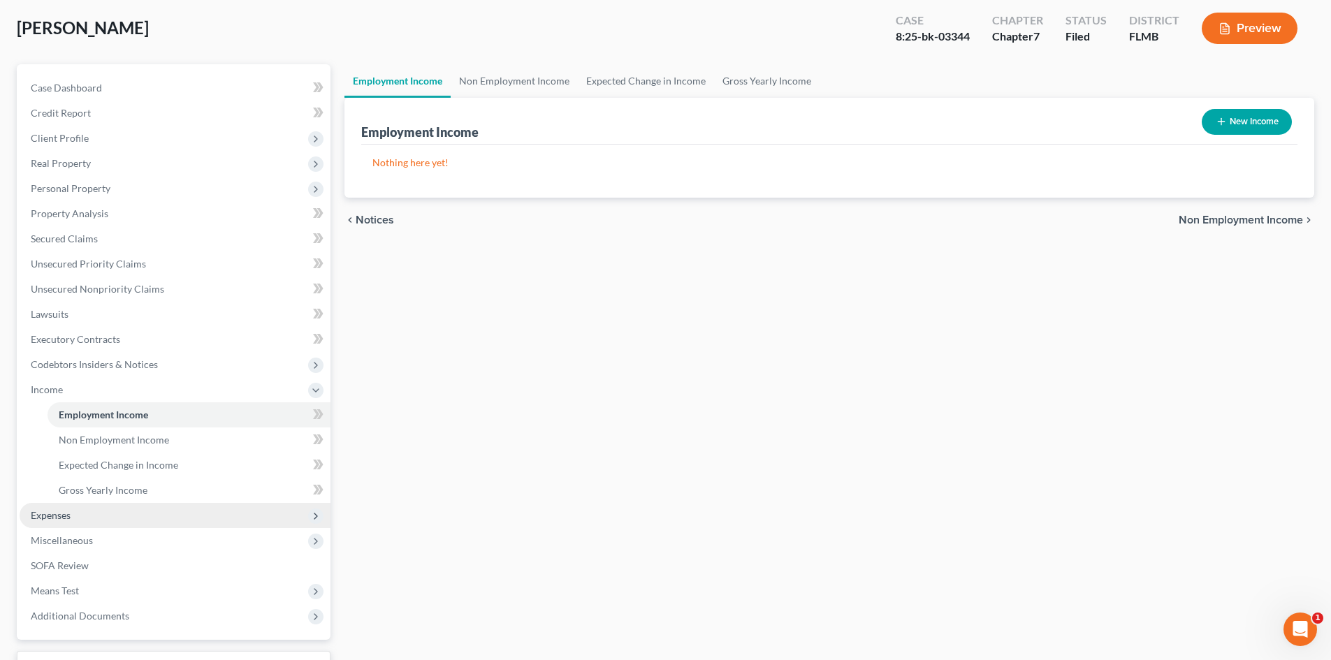
click at [75, 518] on span "Expenses" at bounding box center [175, 515] width 311 height 25
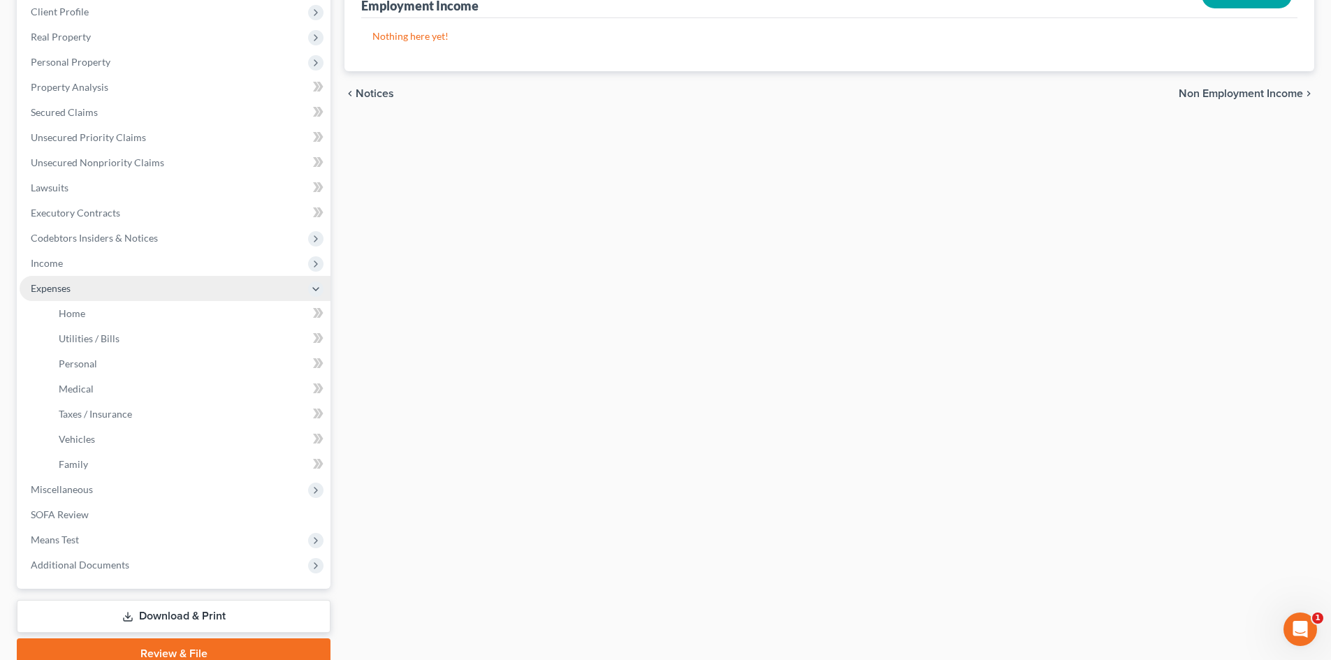
scroll to position [0, 0]
